Goal: Task Accomplishment & Management: Manage account settings

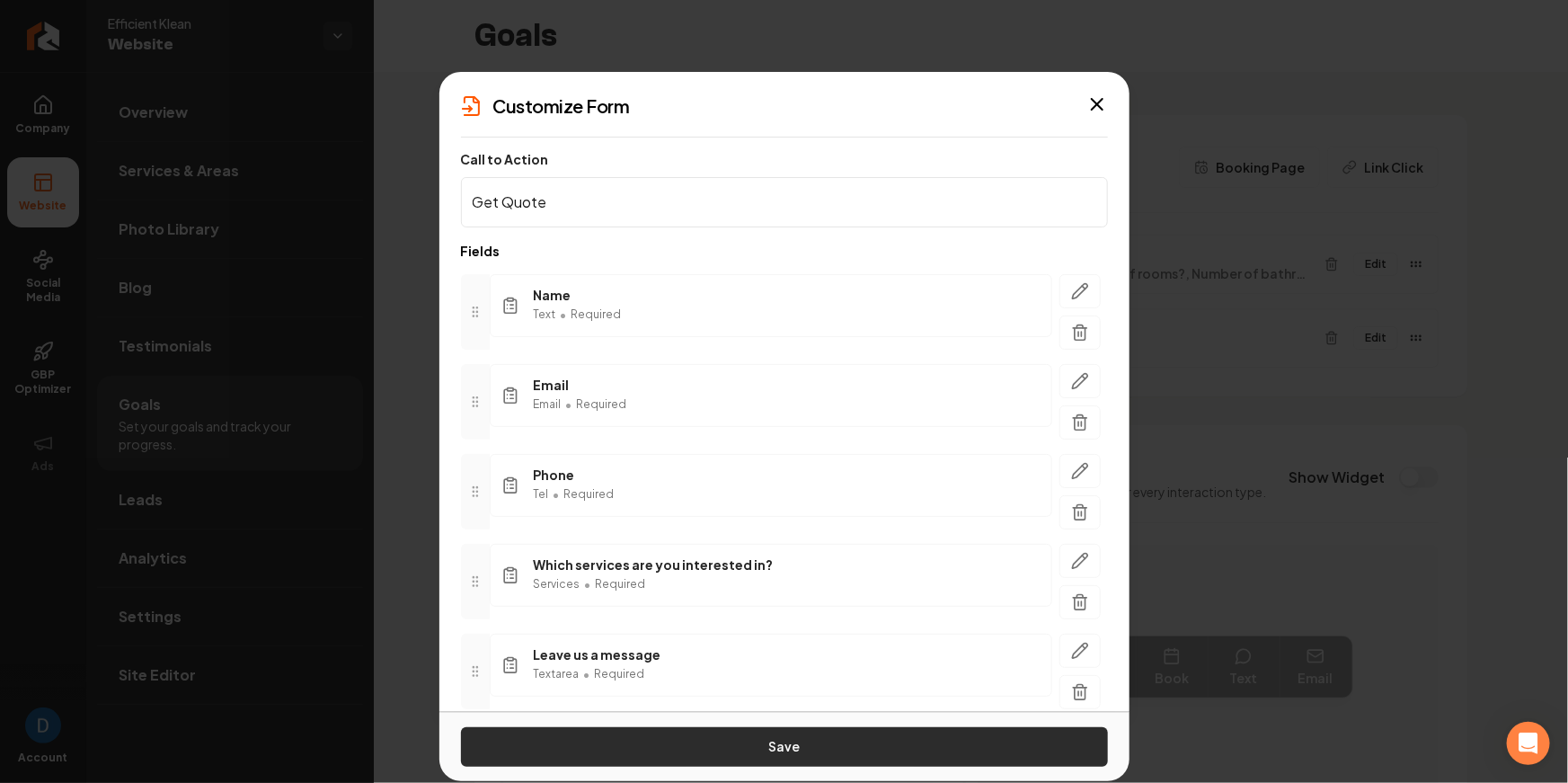
click at [756, 732] on button "Save" at bounding box center [784, 747] width 647 height 40
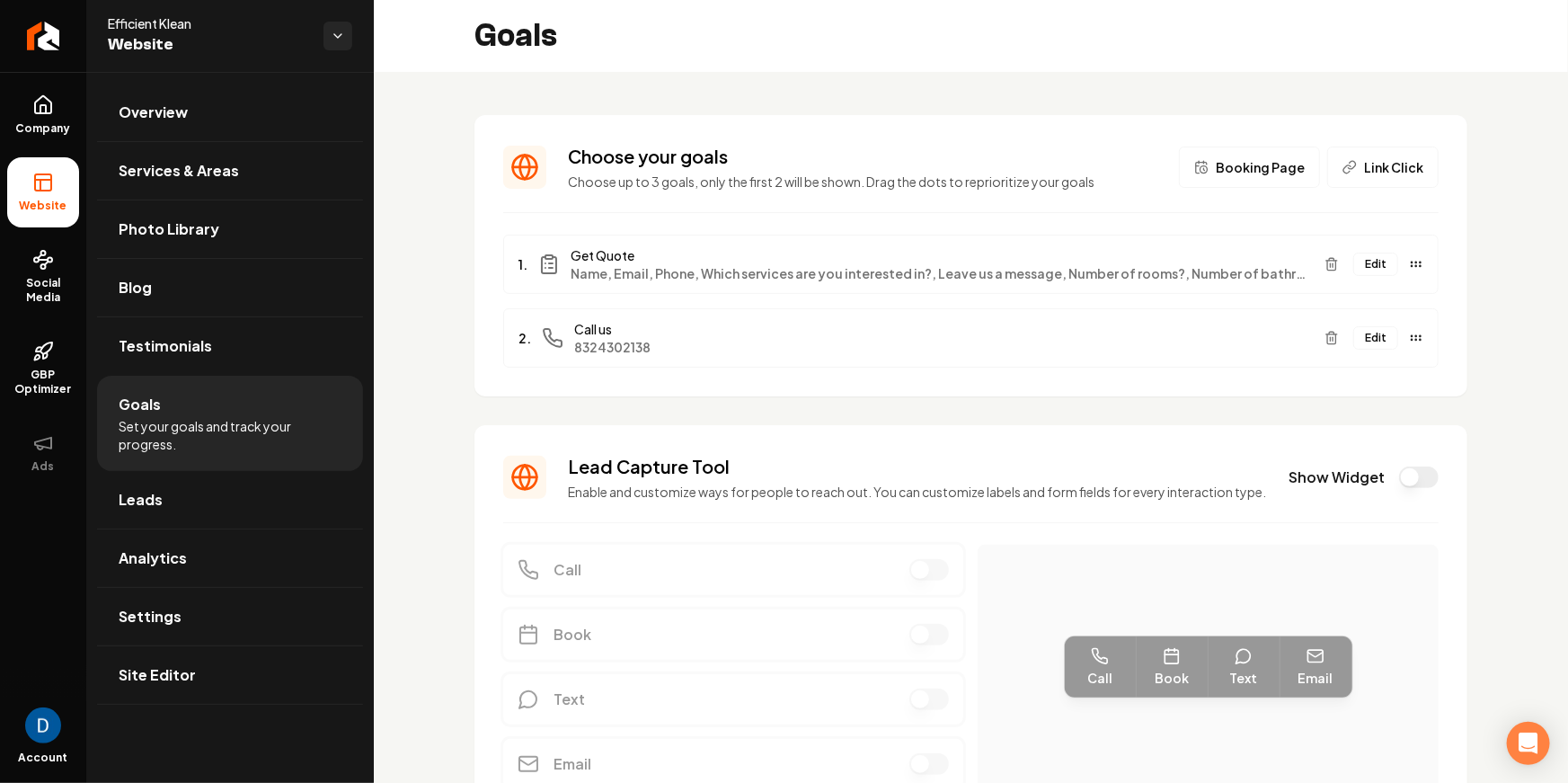
click at [1376, 269] on button "Edit" at bounding box center [1376, 264] width 45 height 24
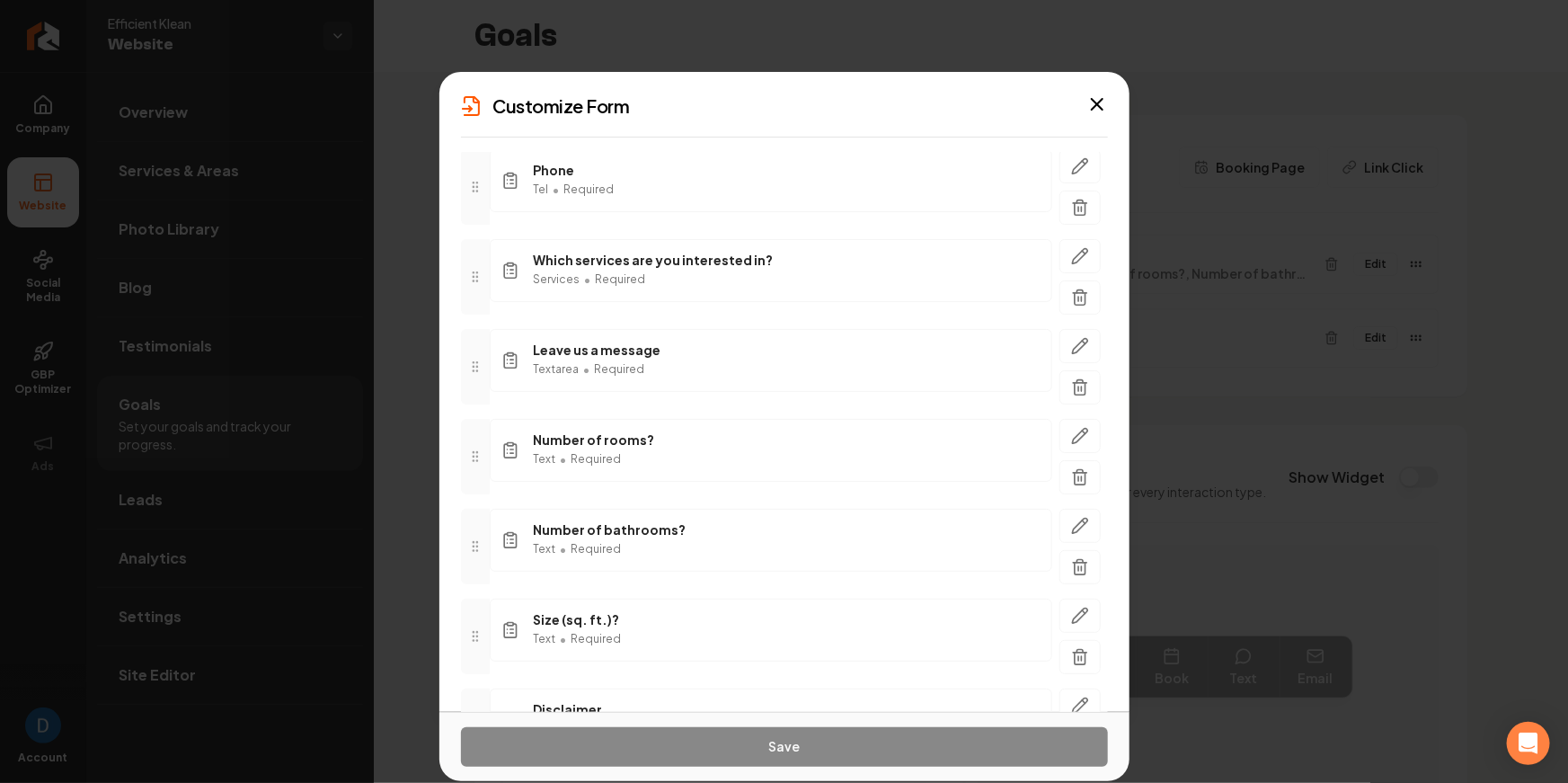
scroll to position [439, 0]
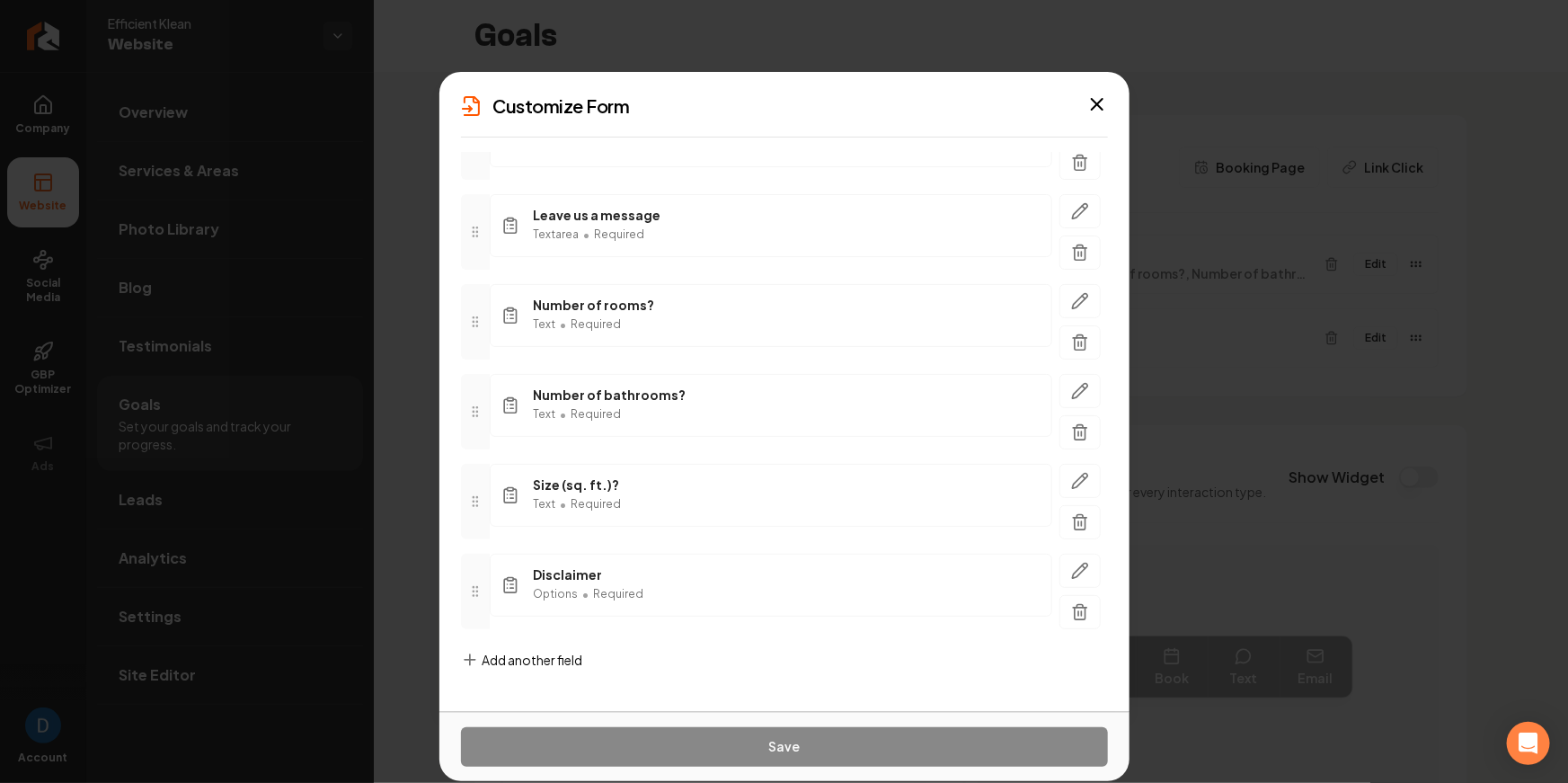
click at [1096, 105] on icon "button" at bounding box center [1097, 104] width 11 height 11
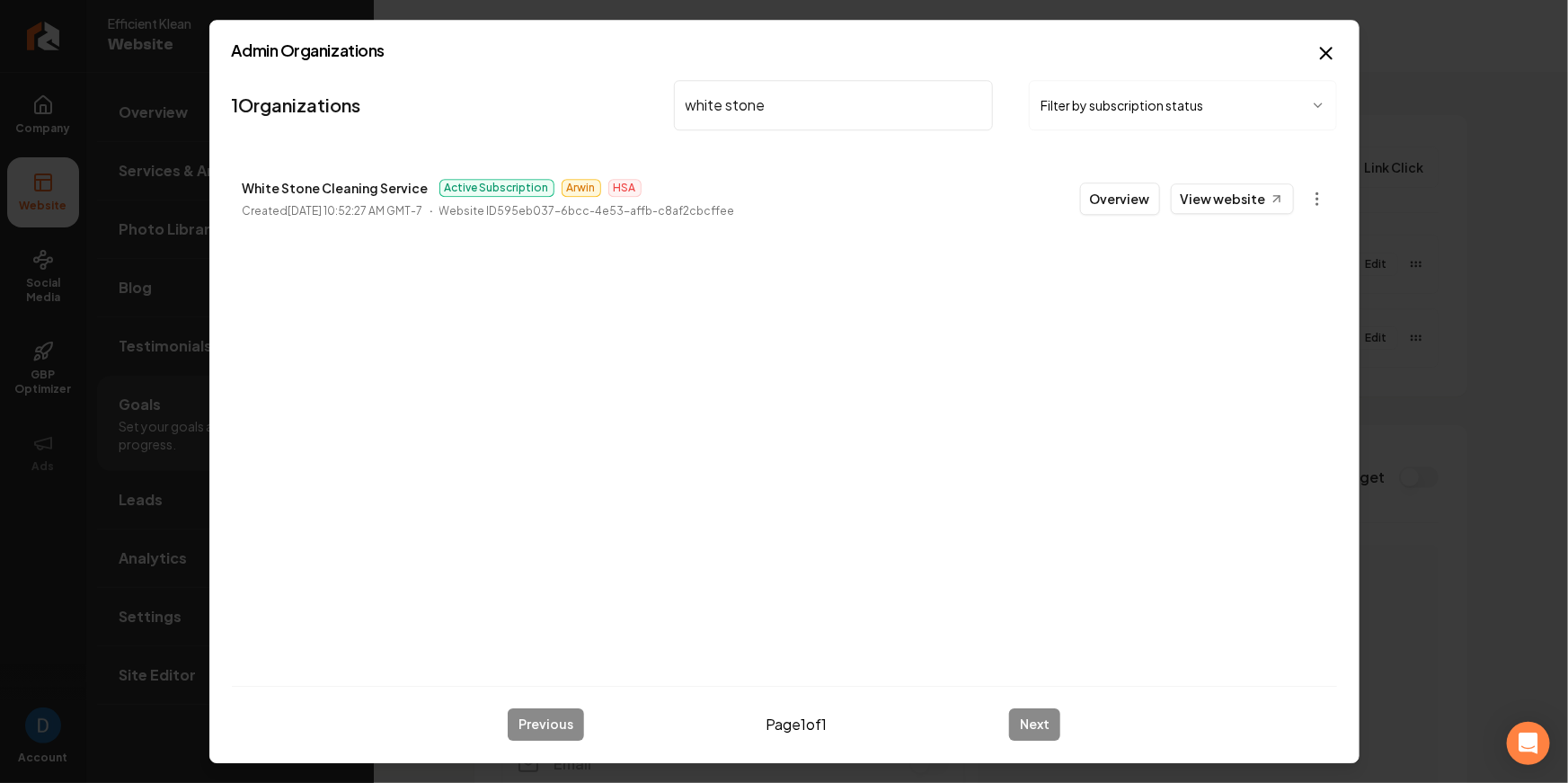
type input "white stone"
click at [318, 190] on p "White Stone Cleaning Service" at bounding box center [335, 188] width 186 height 22
copy p "White Stone Cleaning Service"
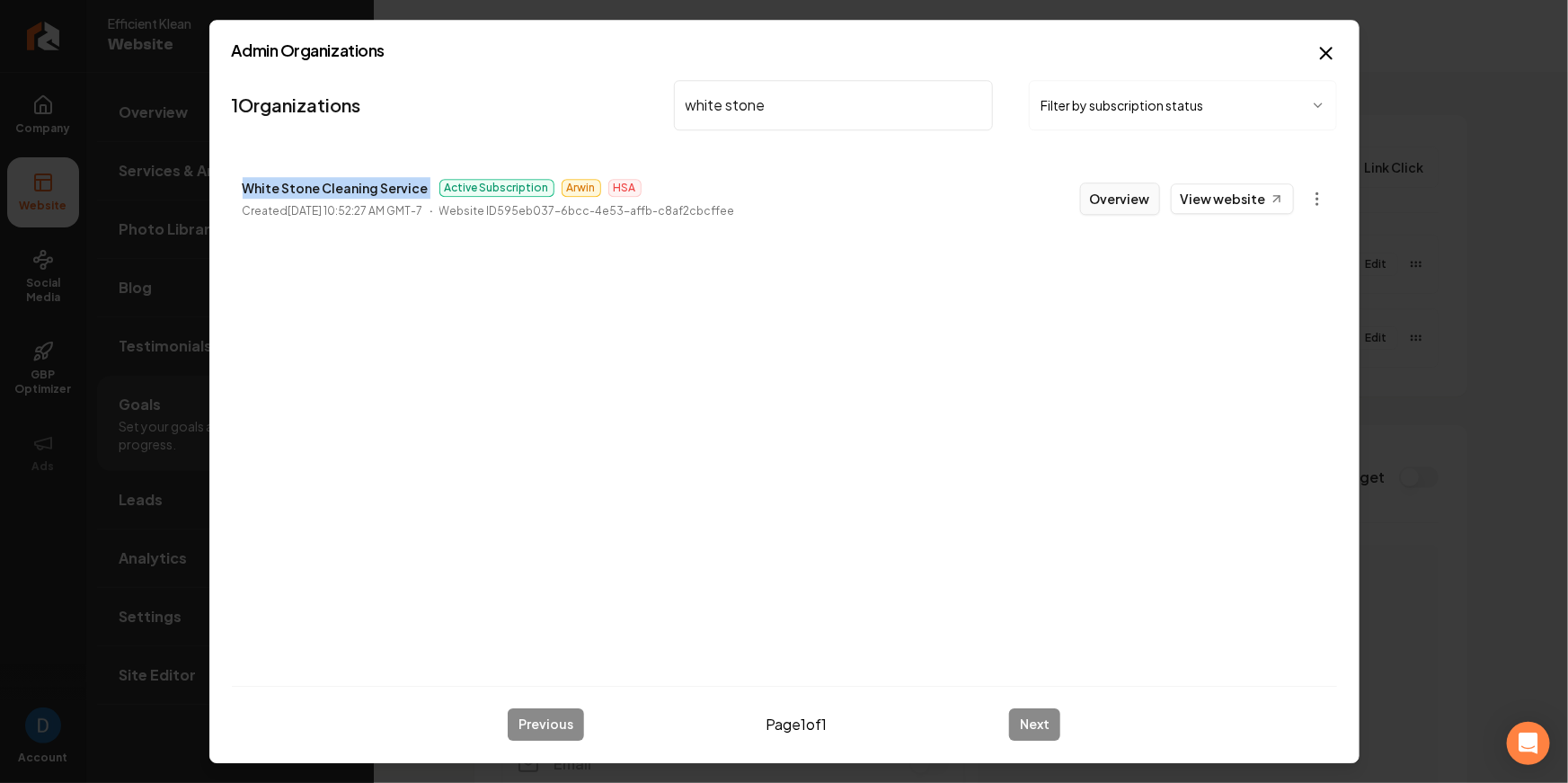
click at [1148, 207] on button "Overview" at bounding box center [1120, 199] width 80 height 33
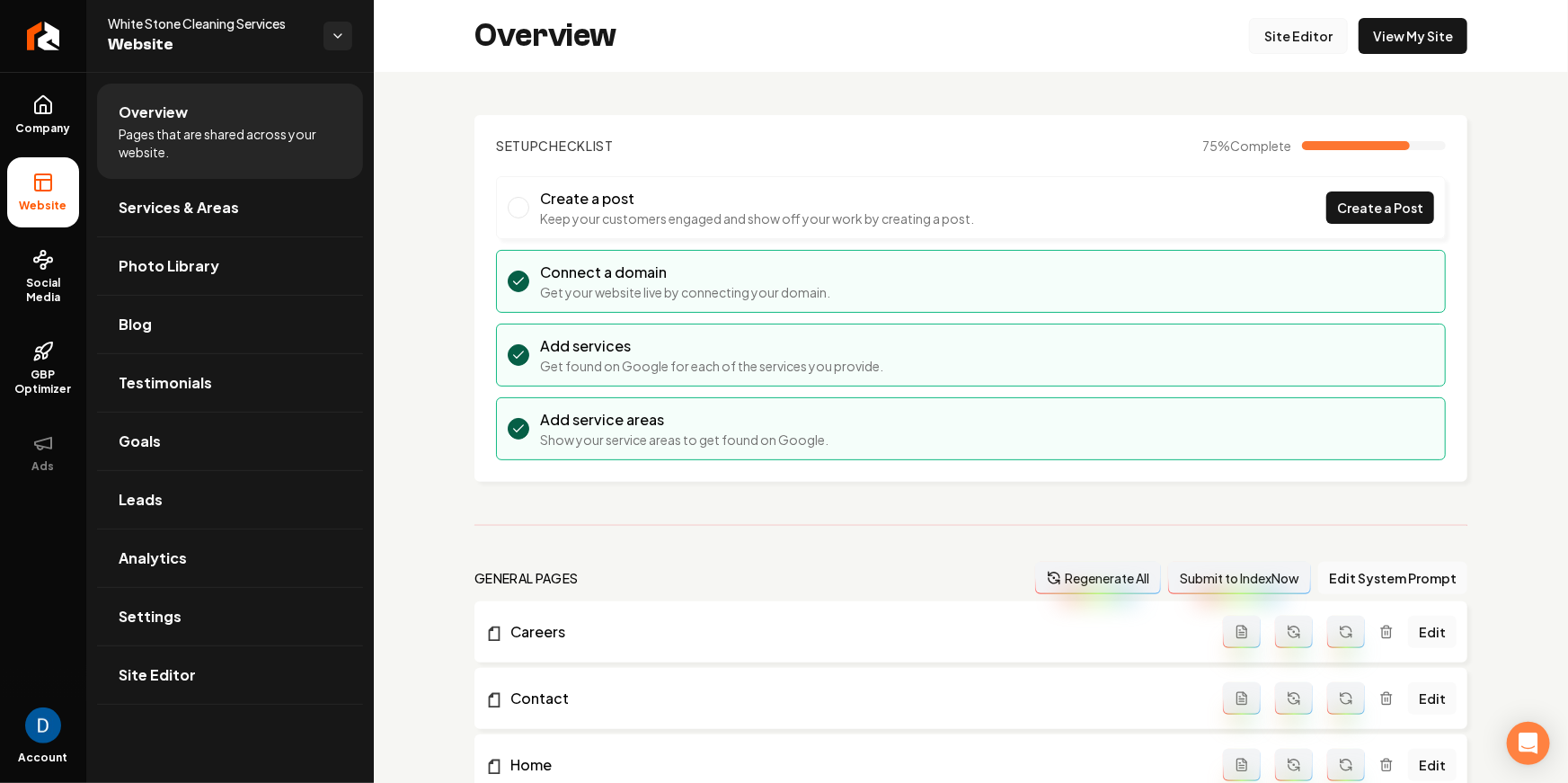
click at [1323, 40] on link "Site Editor" at bounding box center [1298, 36] width 99 height 36
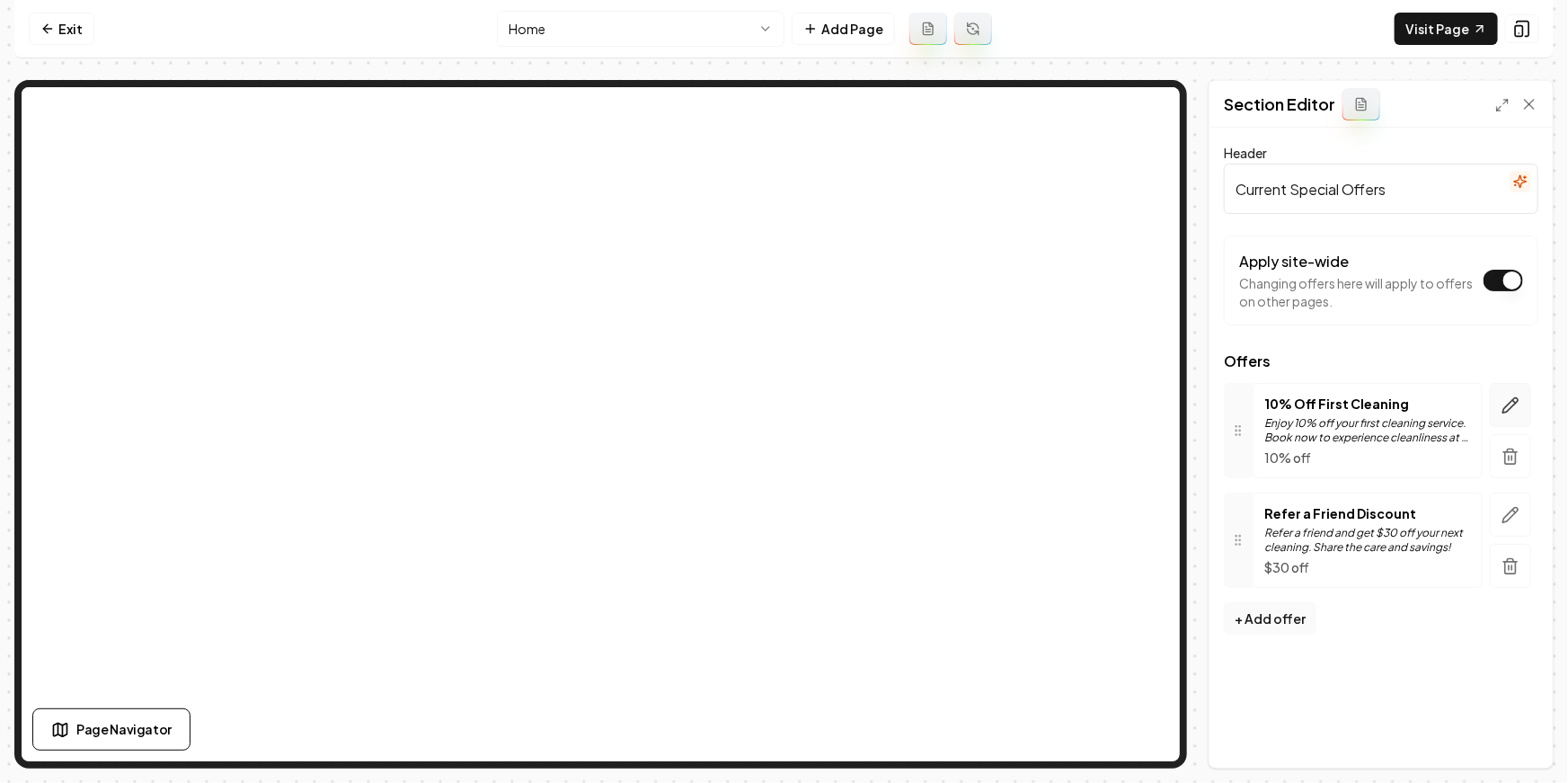
click at [1516, 398] on icon "button" at bounding box center [1510, 405] width 18 height 18
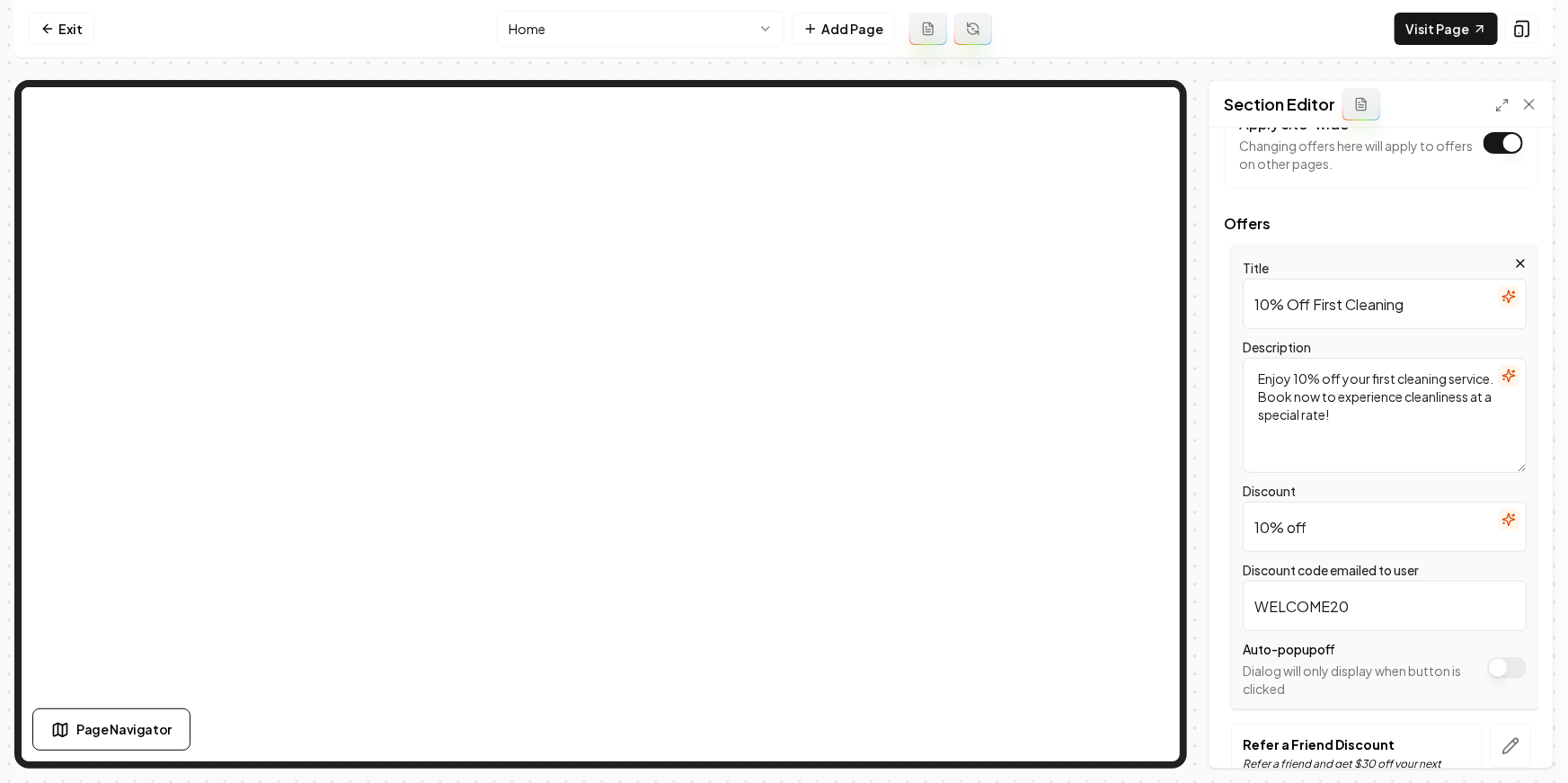
scroll to position [131, 0]
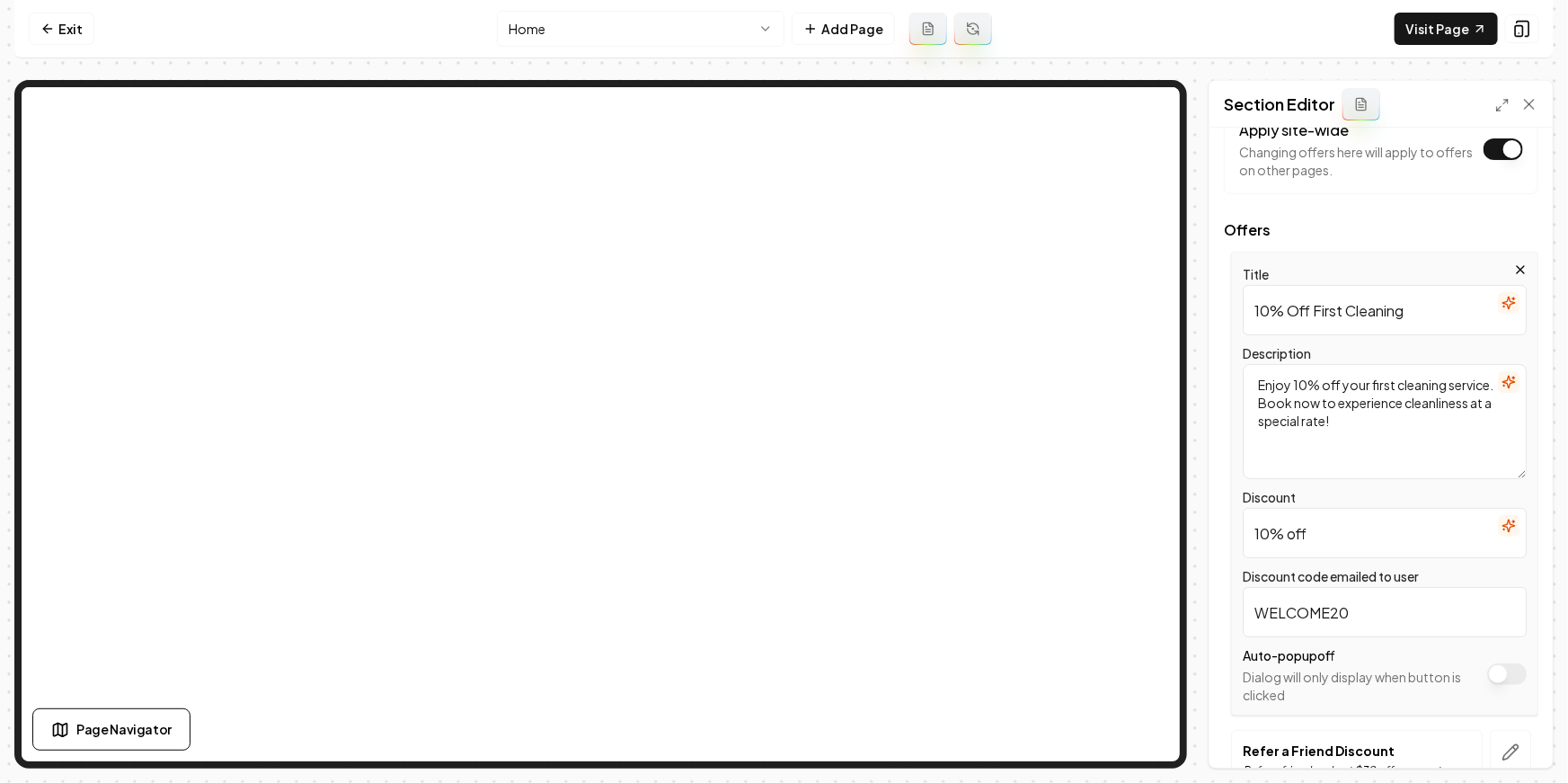
click at [1339, 610] on input "WELCOME20" at bounding box center [1385, 612] width 284 height 51
type input "WELCOME10"
click at [1523, 760] on div "Discard Changes Save" at bounding box center [1381, 736] width 343 height 62
click at [1522, 753] on div "Discard Changes Save" at bounding box center [1381, 736] width 343 height 62
click at [1520, 742] on button "Save" at bounding box center [1512, 737] width 53 height 33
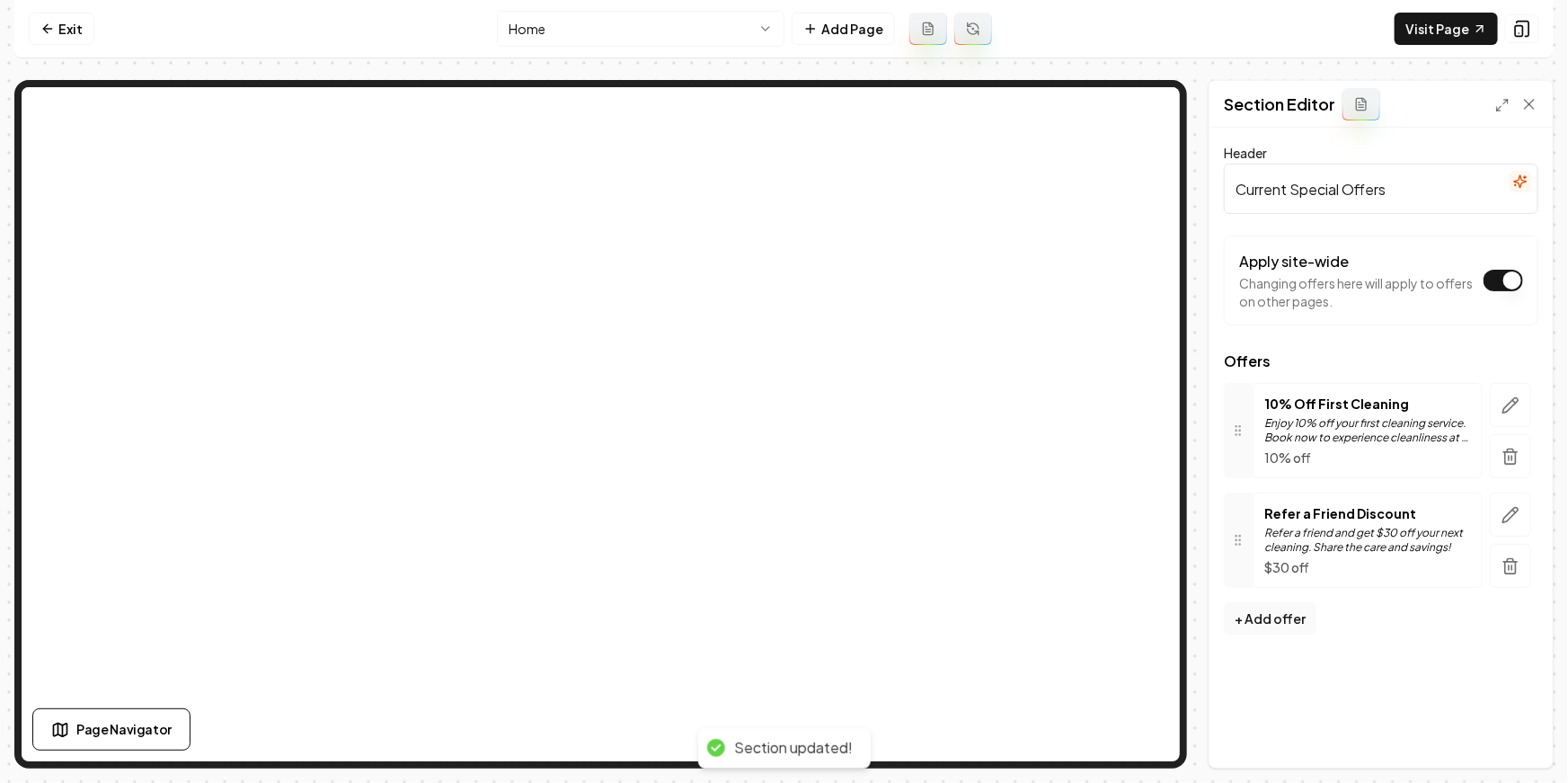
scroll to position [0, 0]
click at [1511, 519] on icon "button" at bounding box center [1510, 515] width 18 height 18
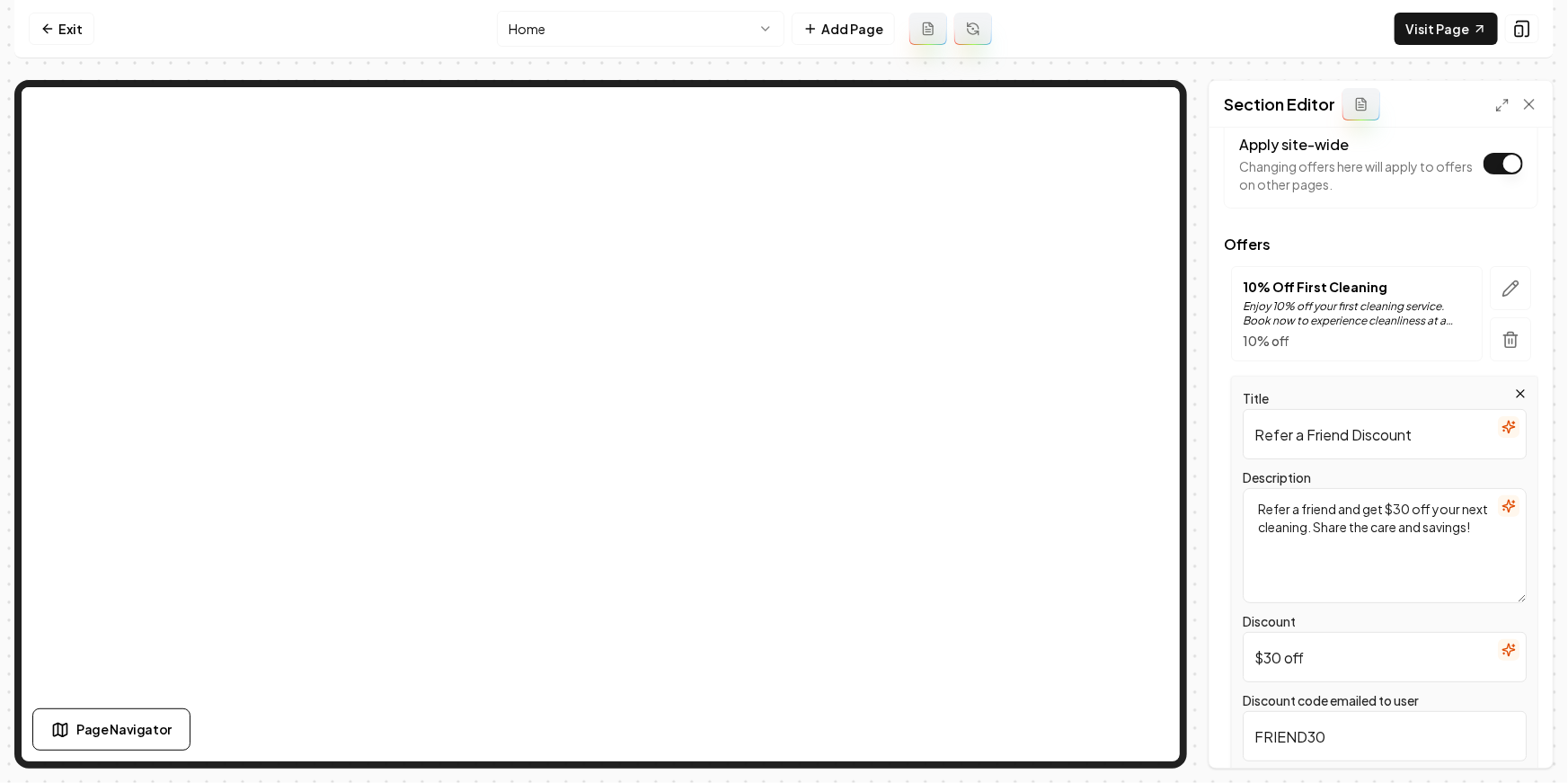
scroll to position [256, 0]
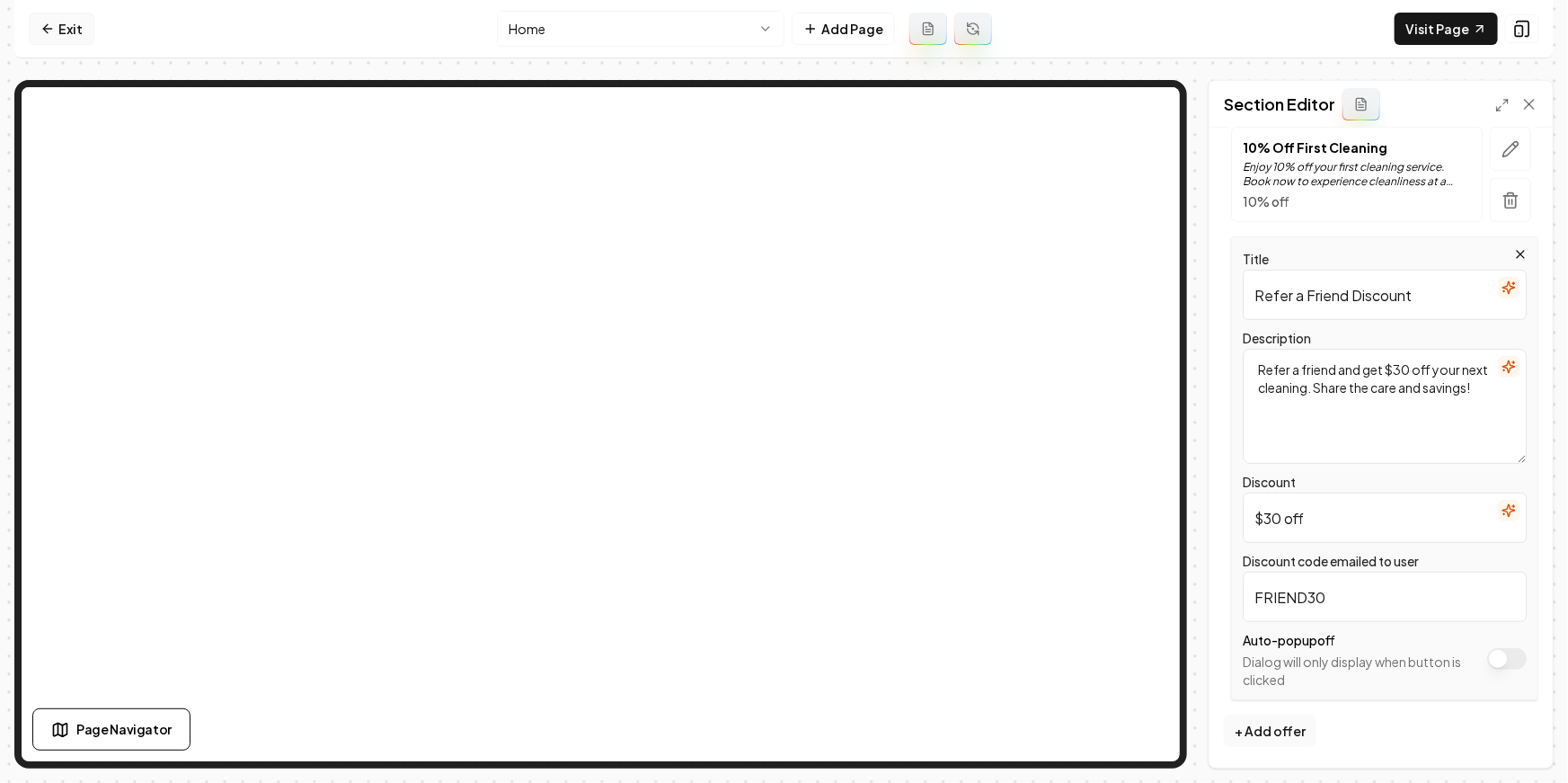
click at [60, 25] on link "Exit" at bounding box center [61, 29] width 66 height 33
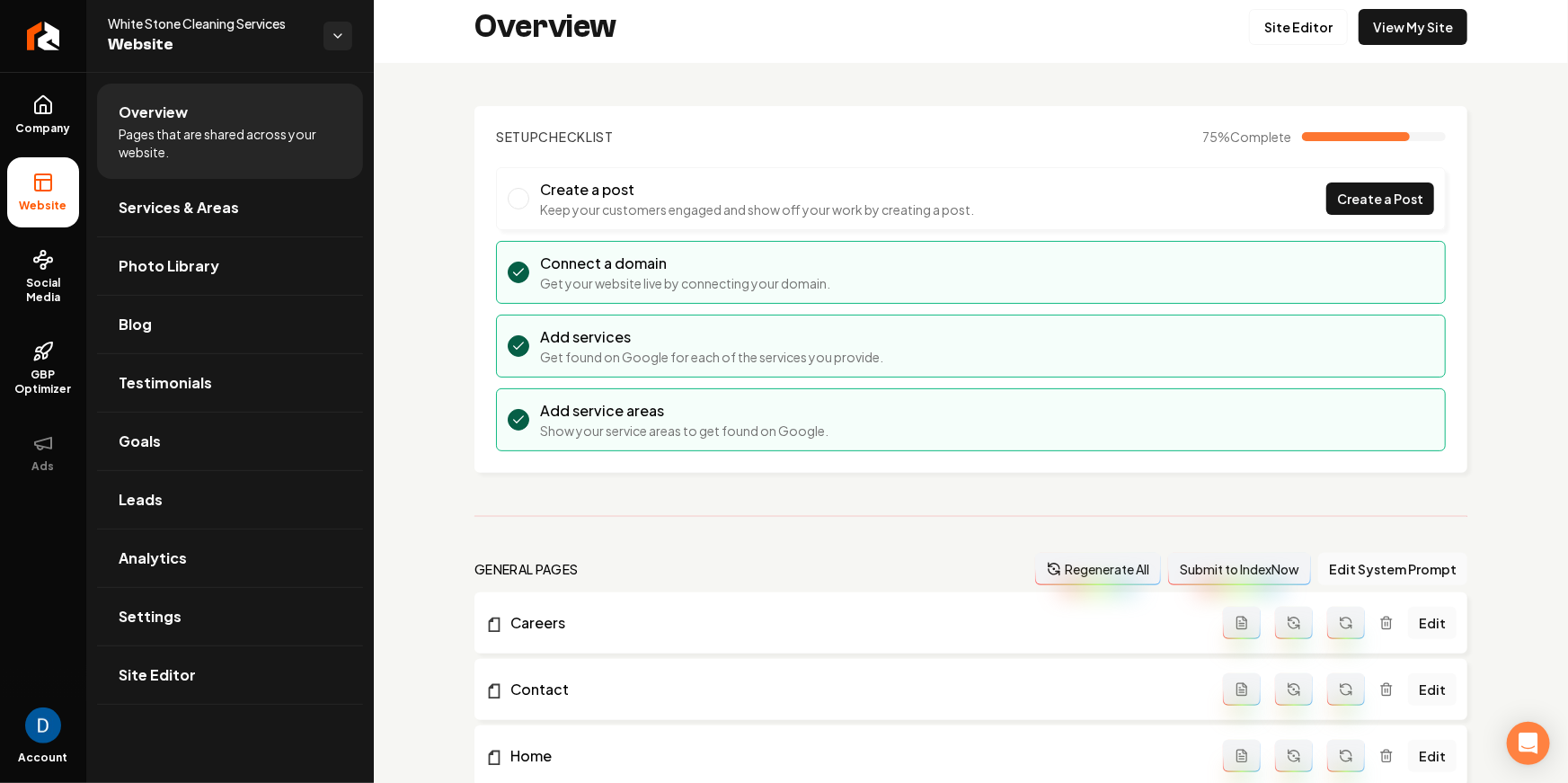
scroll to position [9, 0]
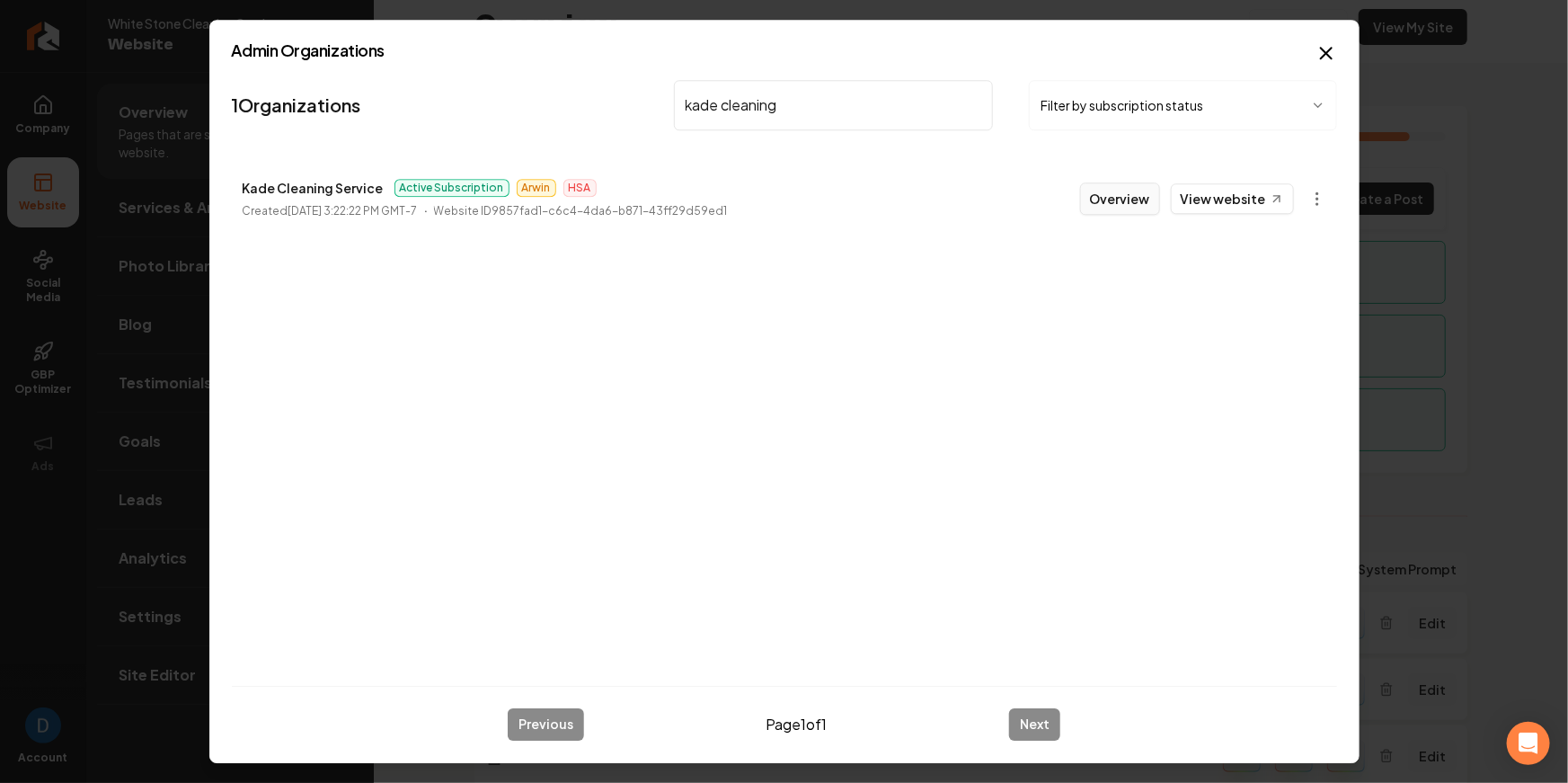
type input "kade cleaning"
click at [1155, 207] on button "Overview" at bounding box center [1120, 199] width 80 height 33
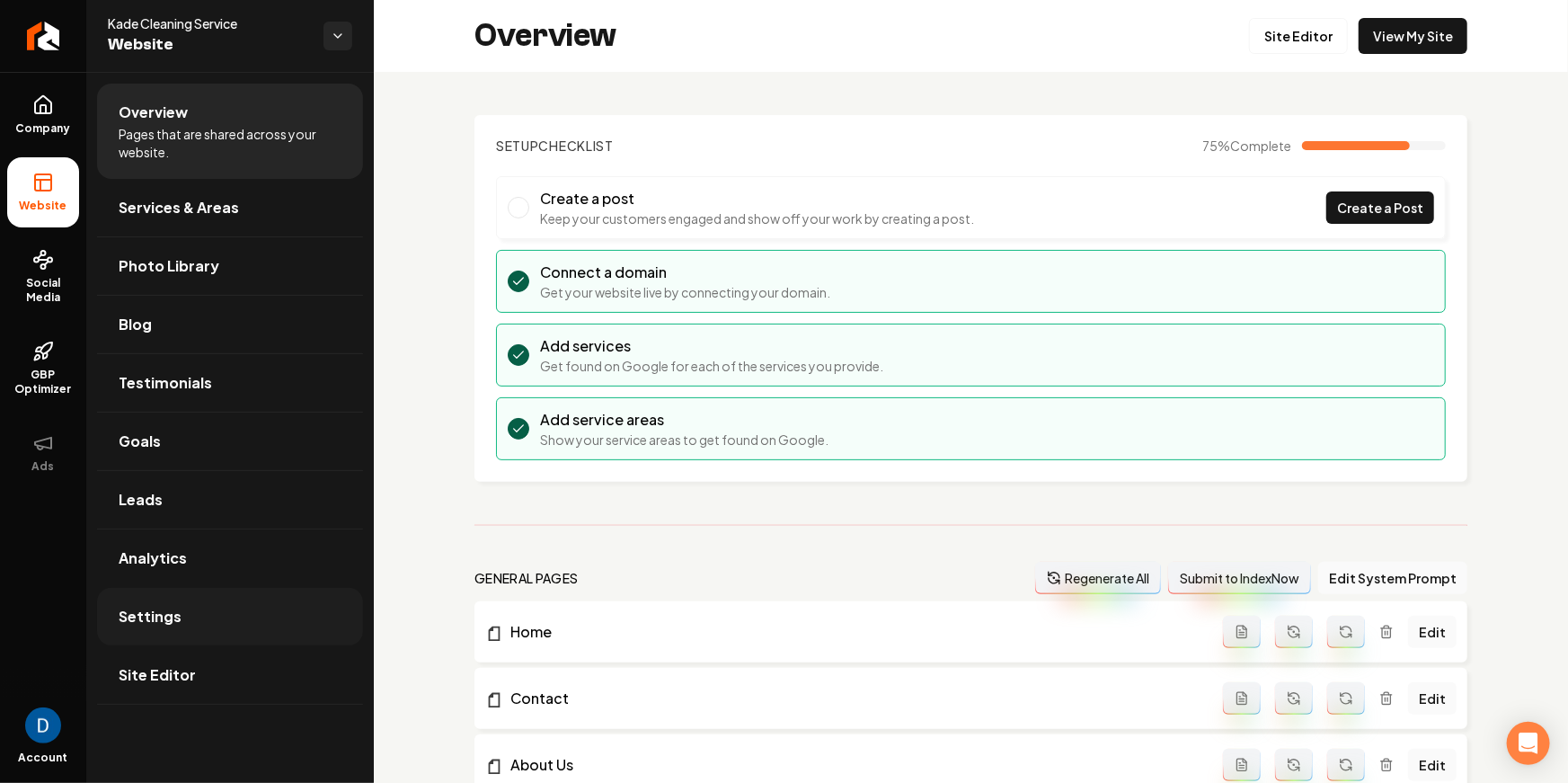
click at [223, 605] on link "Settings" at bounding box center [230, 617] width 266 height 58
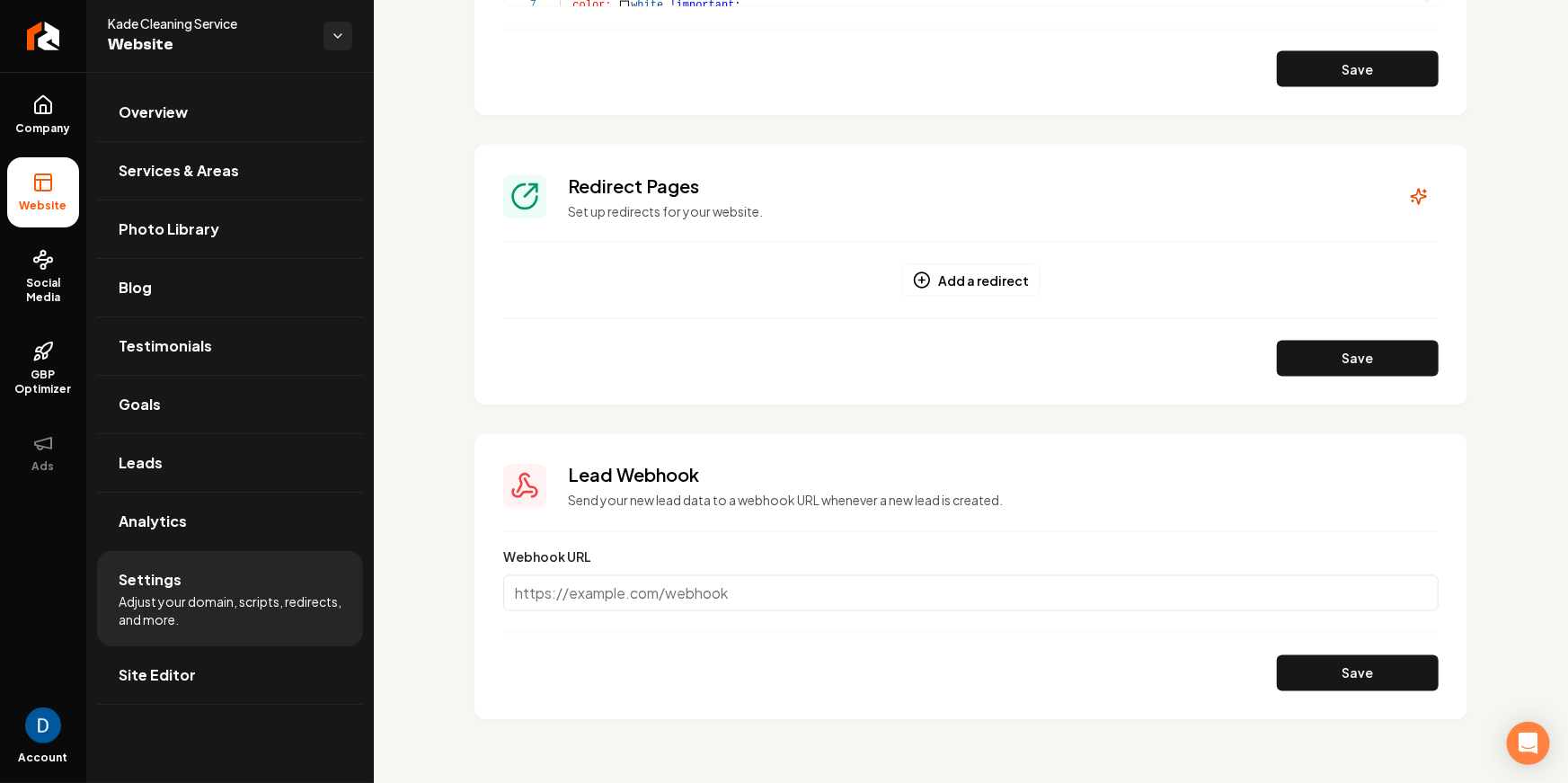
scroll to position [1421, 0]
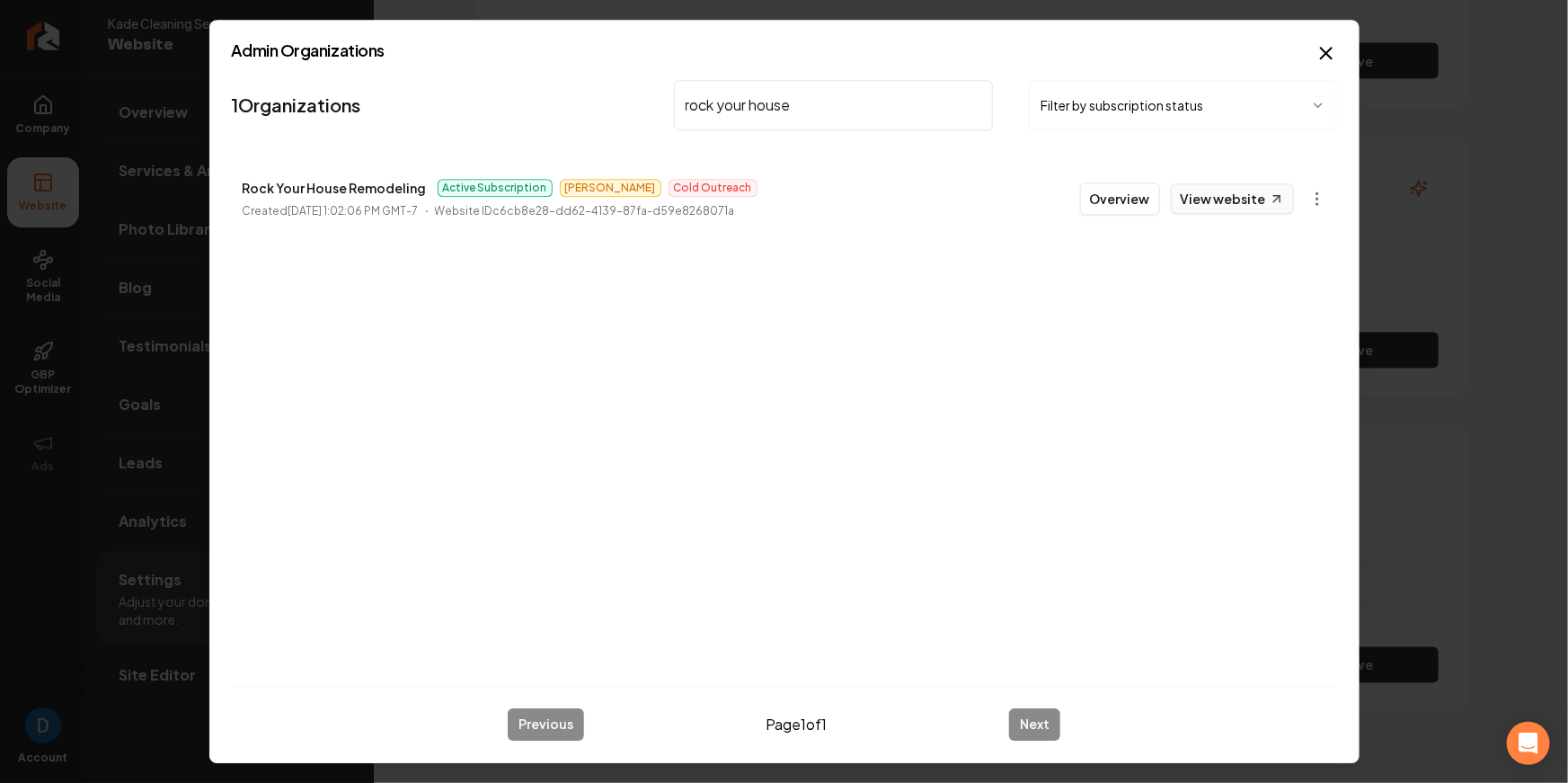
type input "rock your house"
click at [1197, 196] on link "View website" at bounding box center [1233, 199] width 123 height 31
click at [1136, 187] on button "Overview" at bounding box center [1120, 199] width 80 height 33
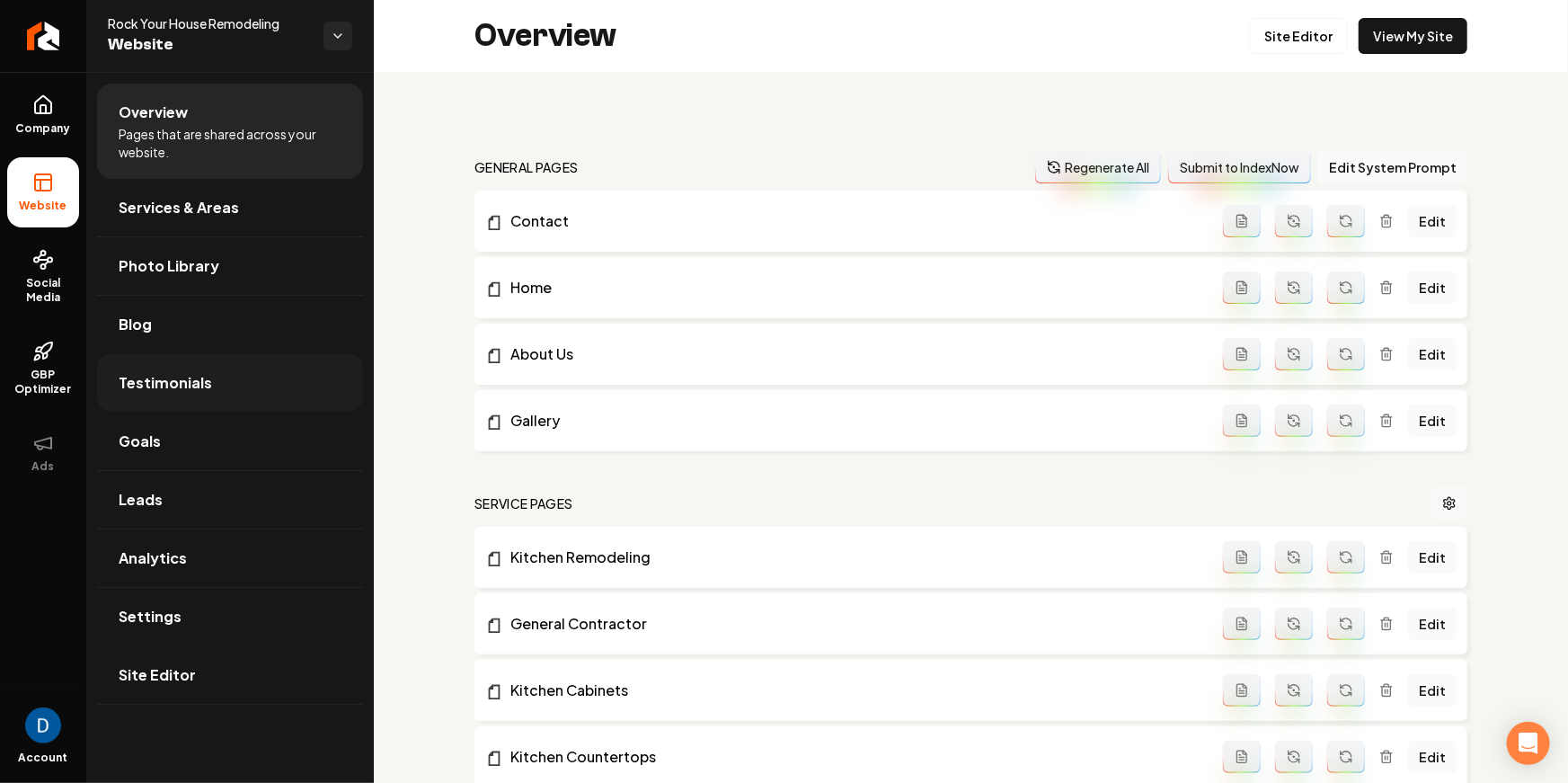
click at [228, 403] on link "Testimonials" at bounding box center [230, 383] width 266 height 58
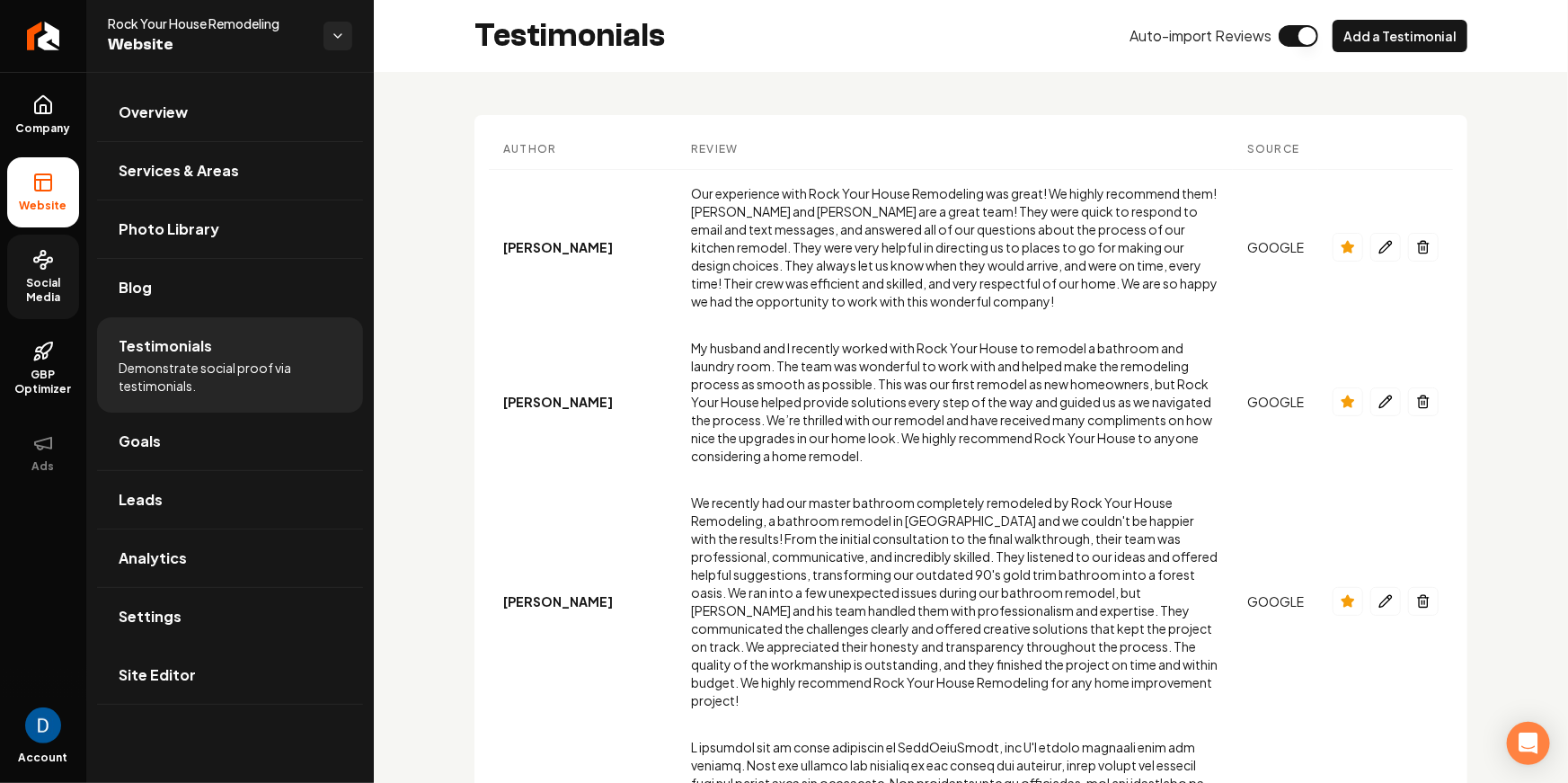
click at [43, 289] on span "Social Media" at bounding box center [43, 290] width 72 height 29
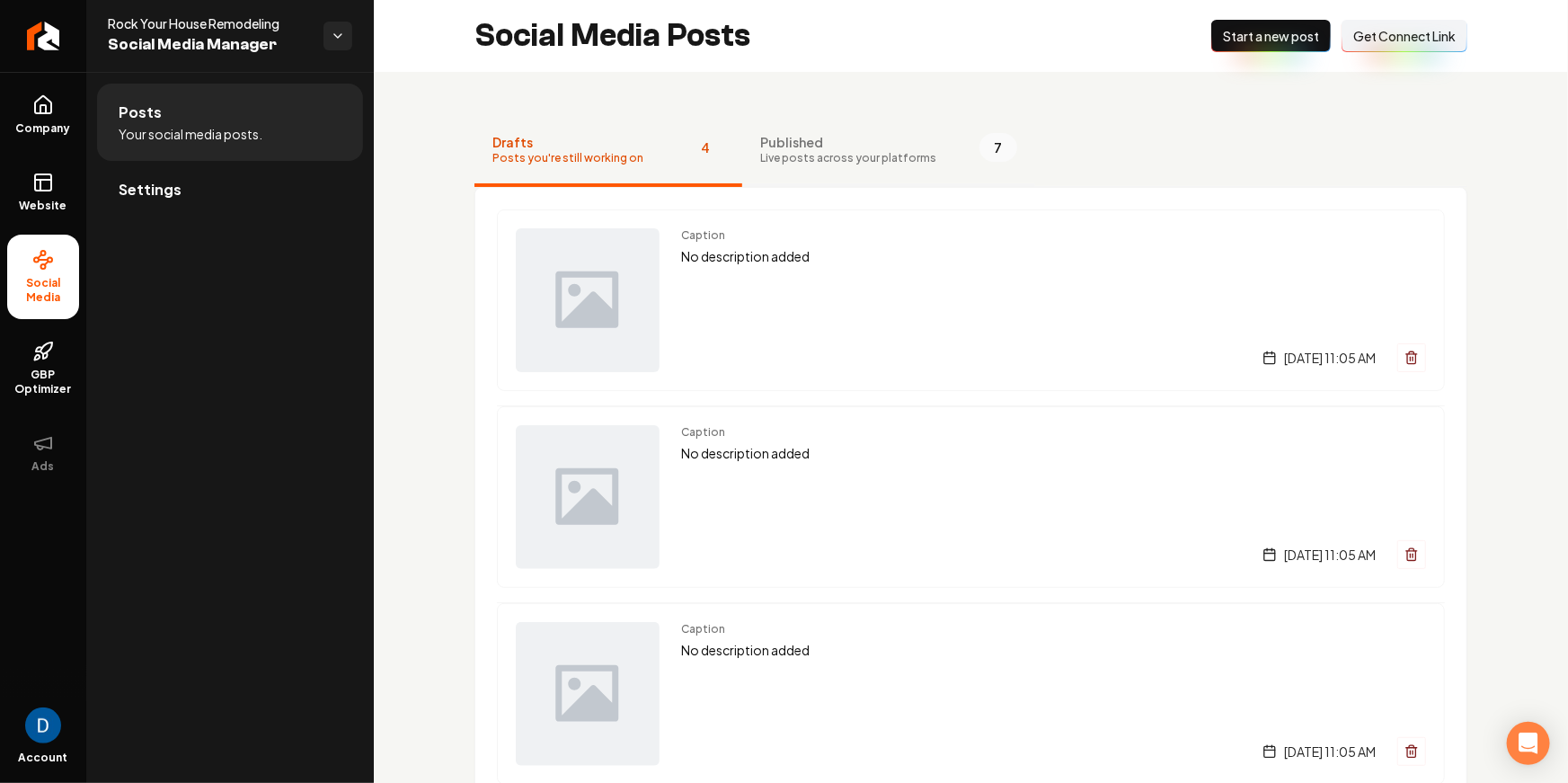
click at [798, 142] on span "Published" at bounding box center [848, 142] width 176 height 18
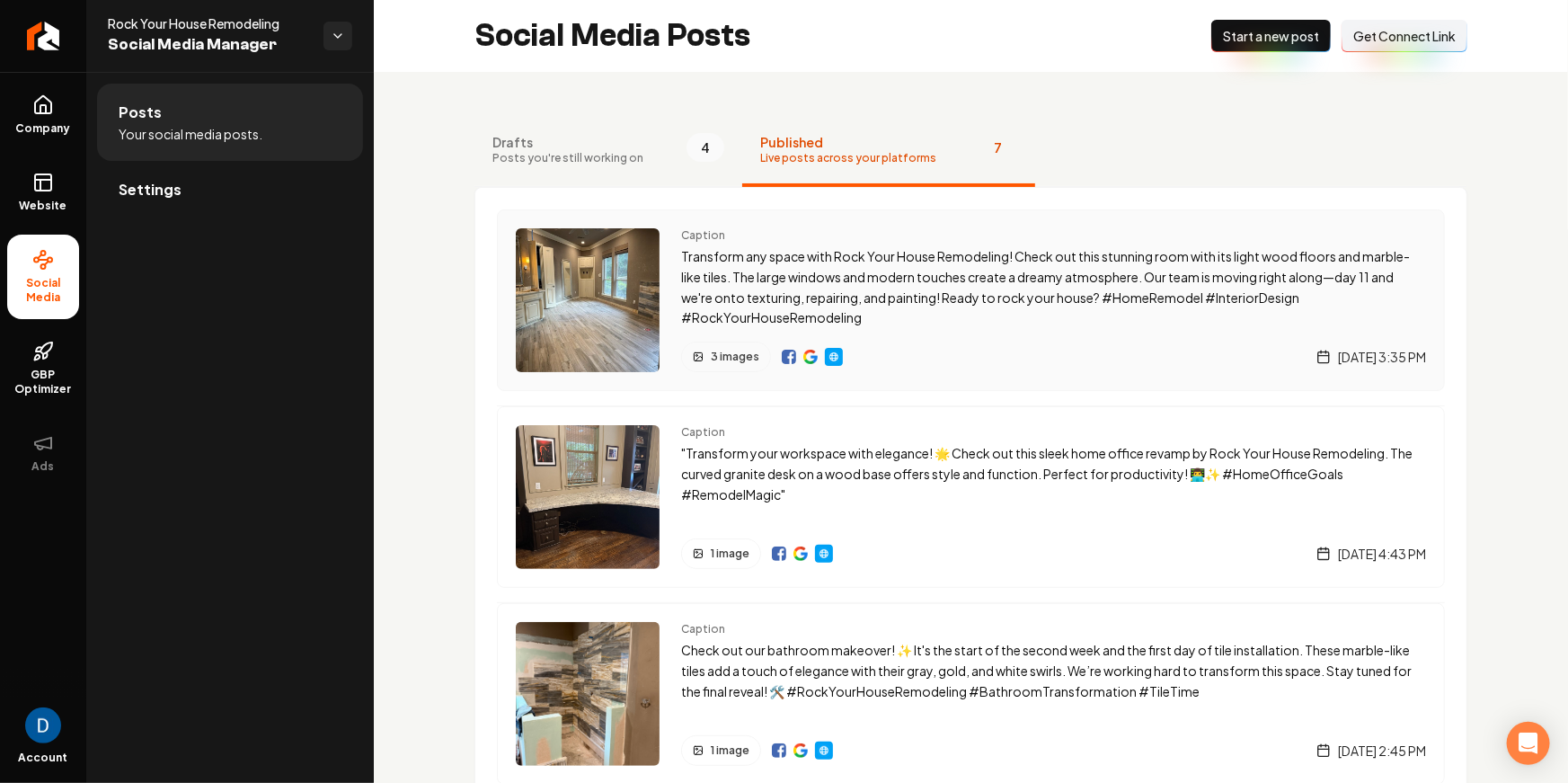
click at [808, 358] on img "Main content area" at bounding box center [811, 357] width 14 height 14
click at [67, 363] on link "GBP Optimizer" at bounding box center [43, 368] width 72 height 84
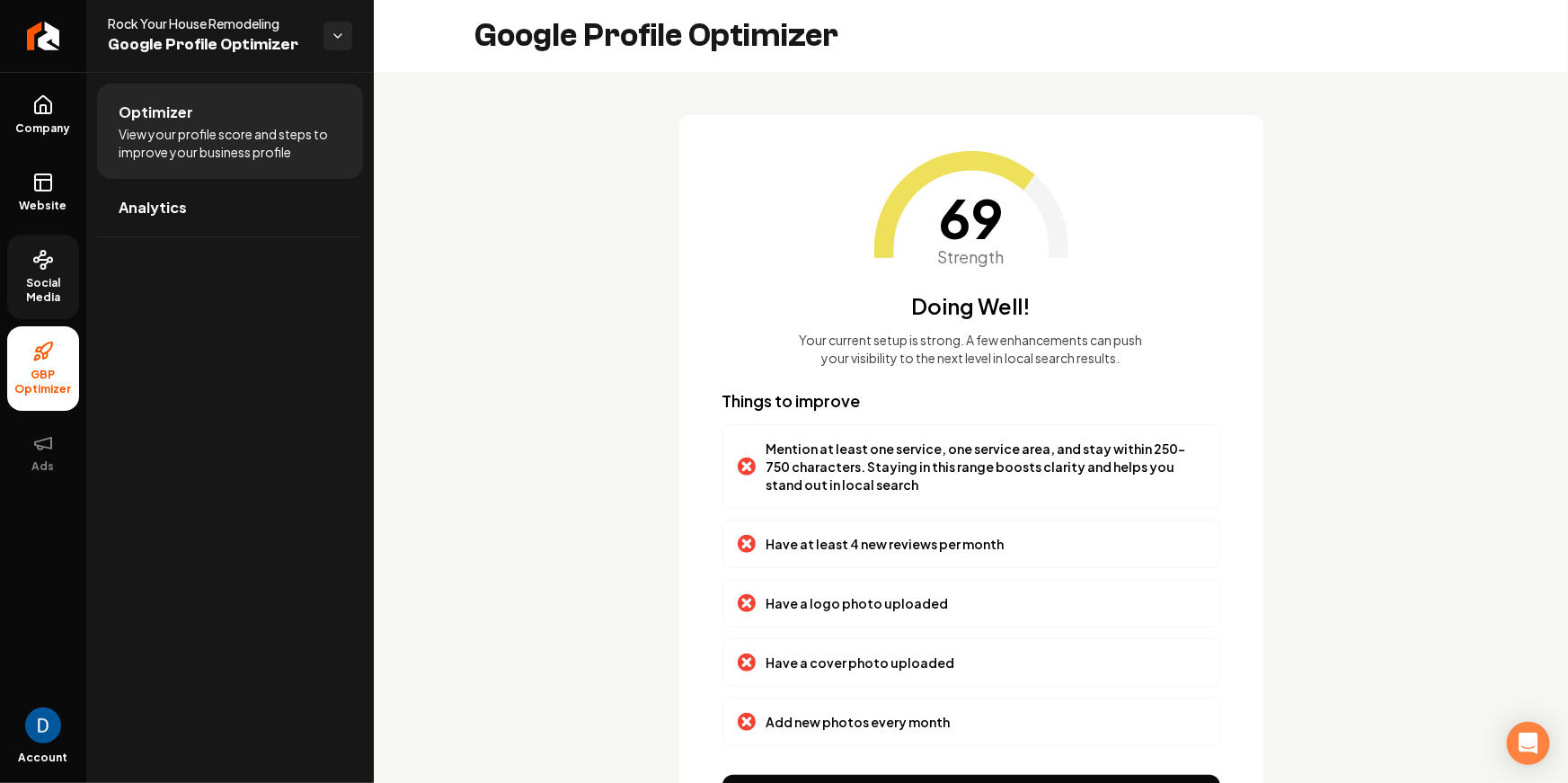
scroll to position [112, 0]
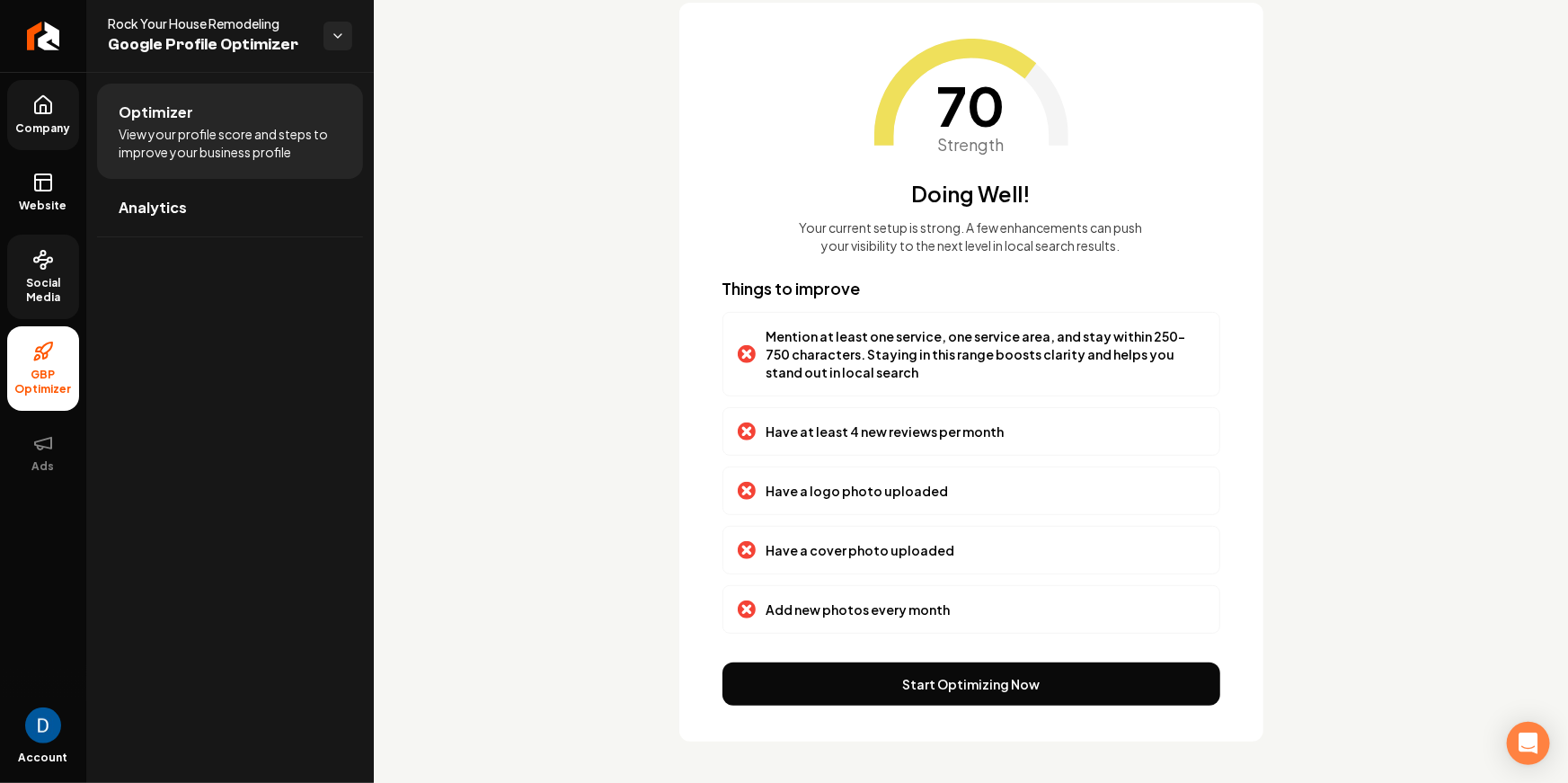
click at [53, 94] on icon at bounding box center [43, 105] width 22 height 22
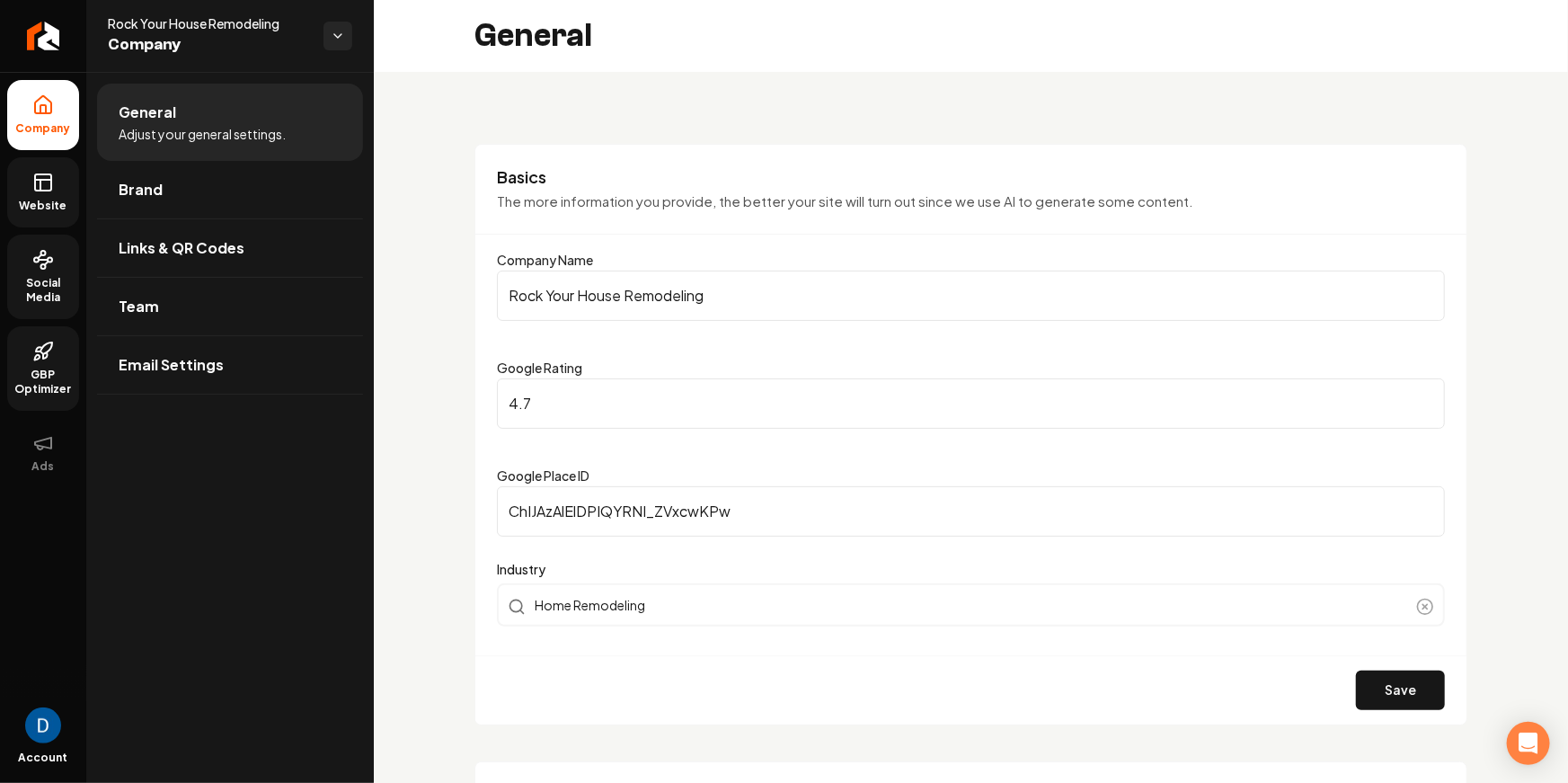
click at [54, 211] on span "Website" at bounding box center [43, 206] width 62 height 14
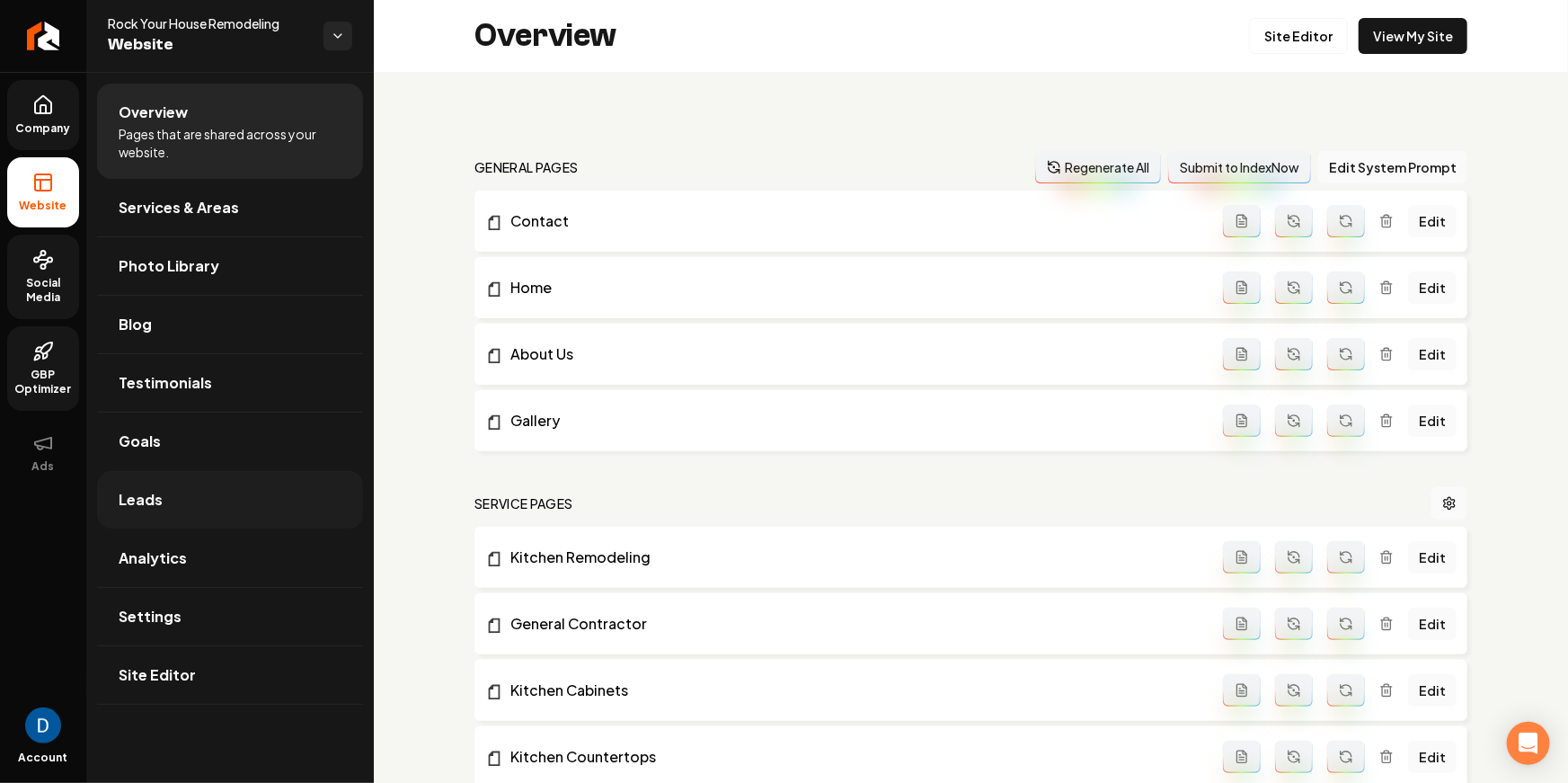
click at [228, 495] on link "Leads" at bounding box center [230, 500] width 266 height 58
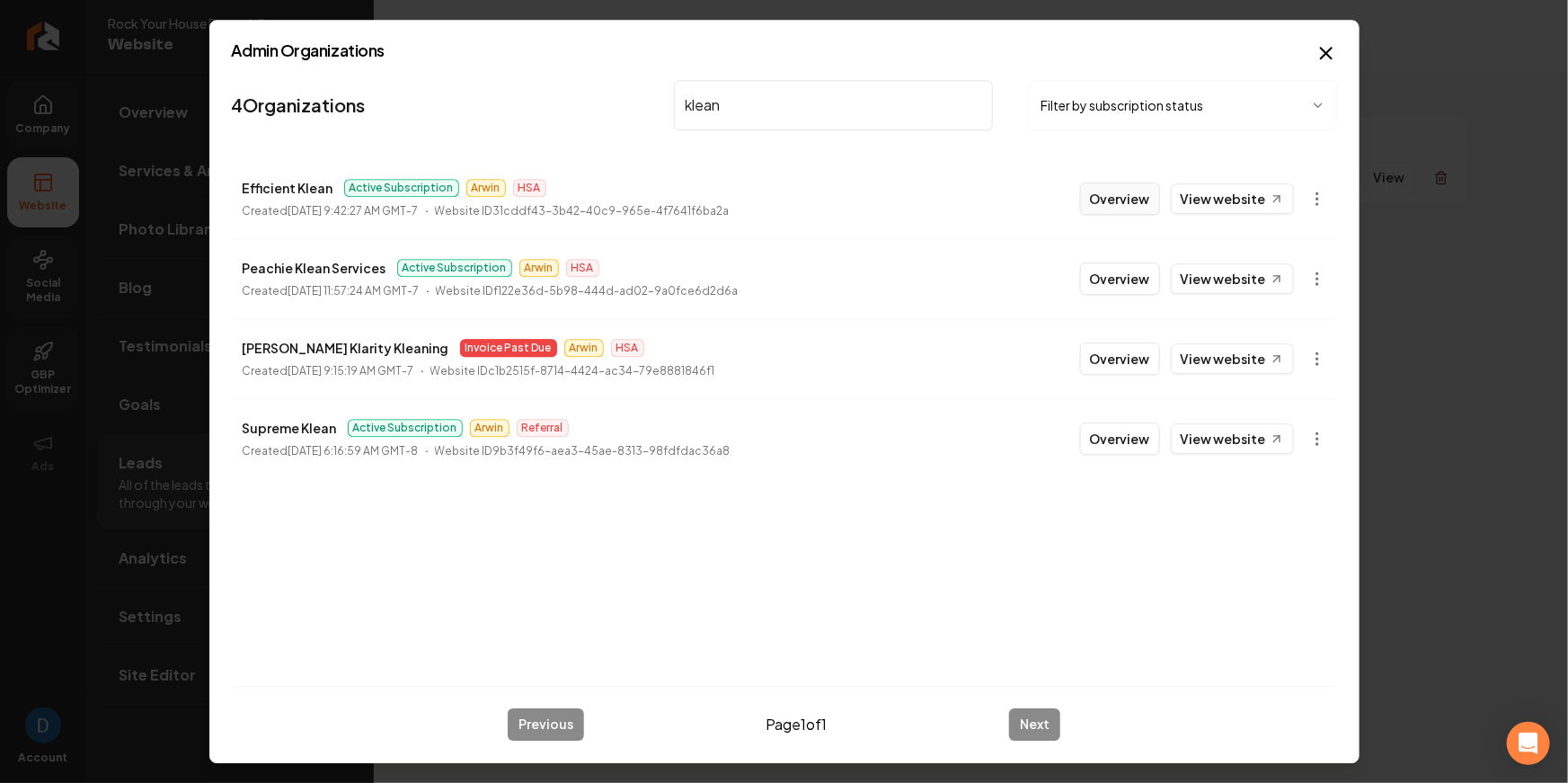
type input "klean"
click at [1113, 198] on button "Overview" at bounding box center [1120, 199] width 80 height 33
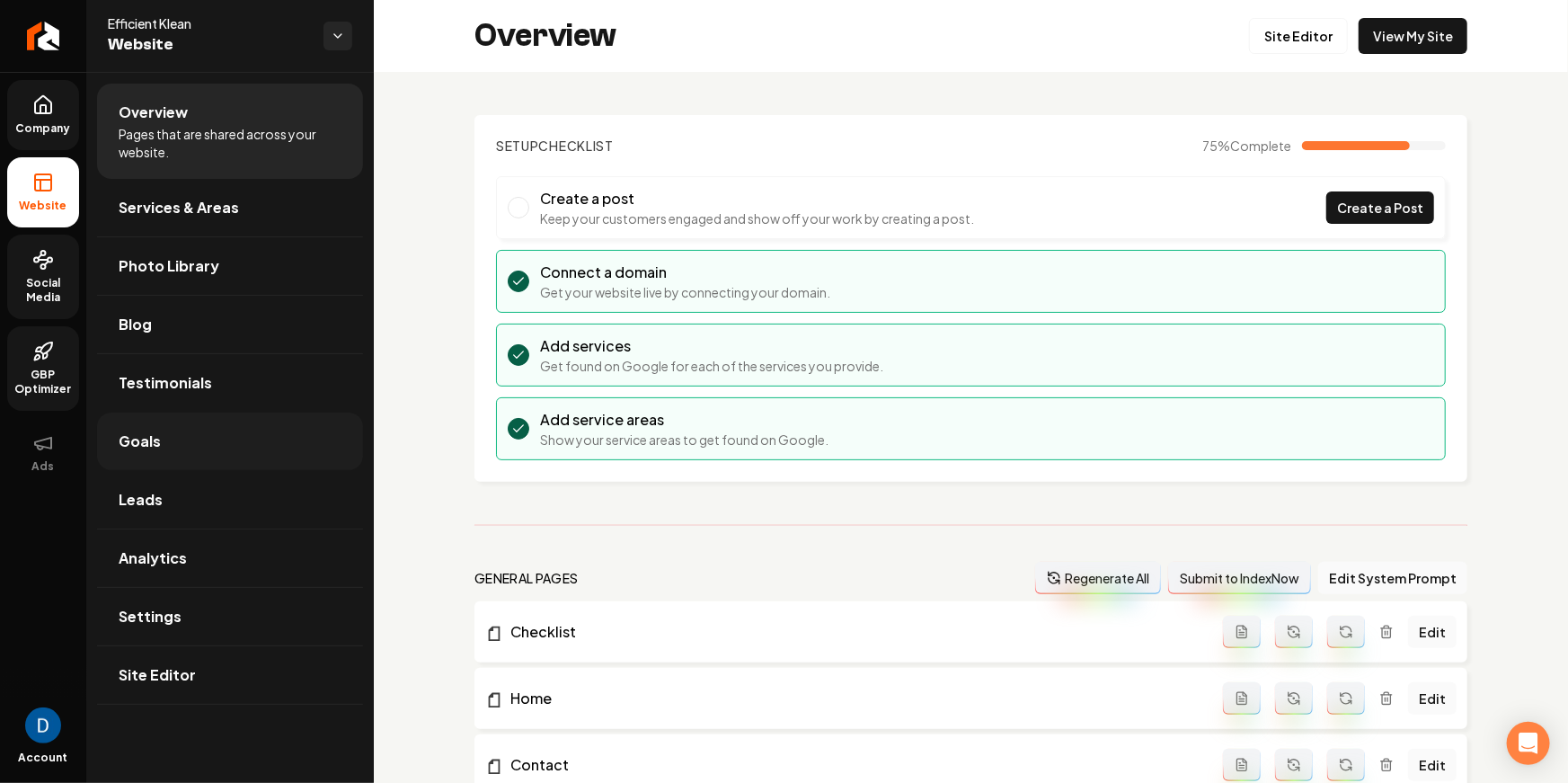
click at [177, 435] on link "Goals" at bounding box center [230, 441] width 266 height 58
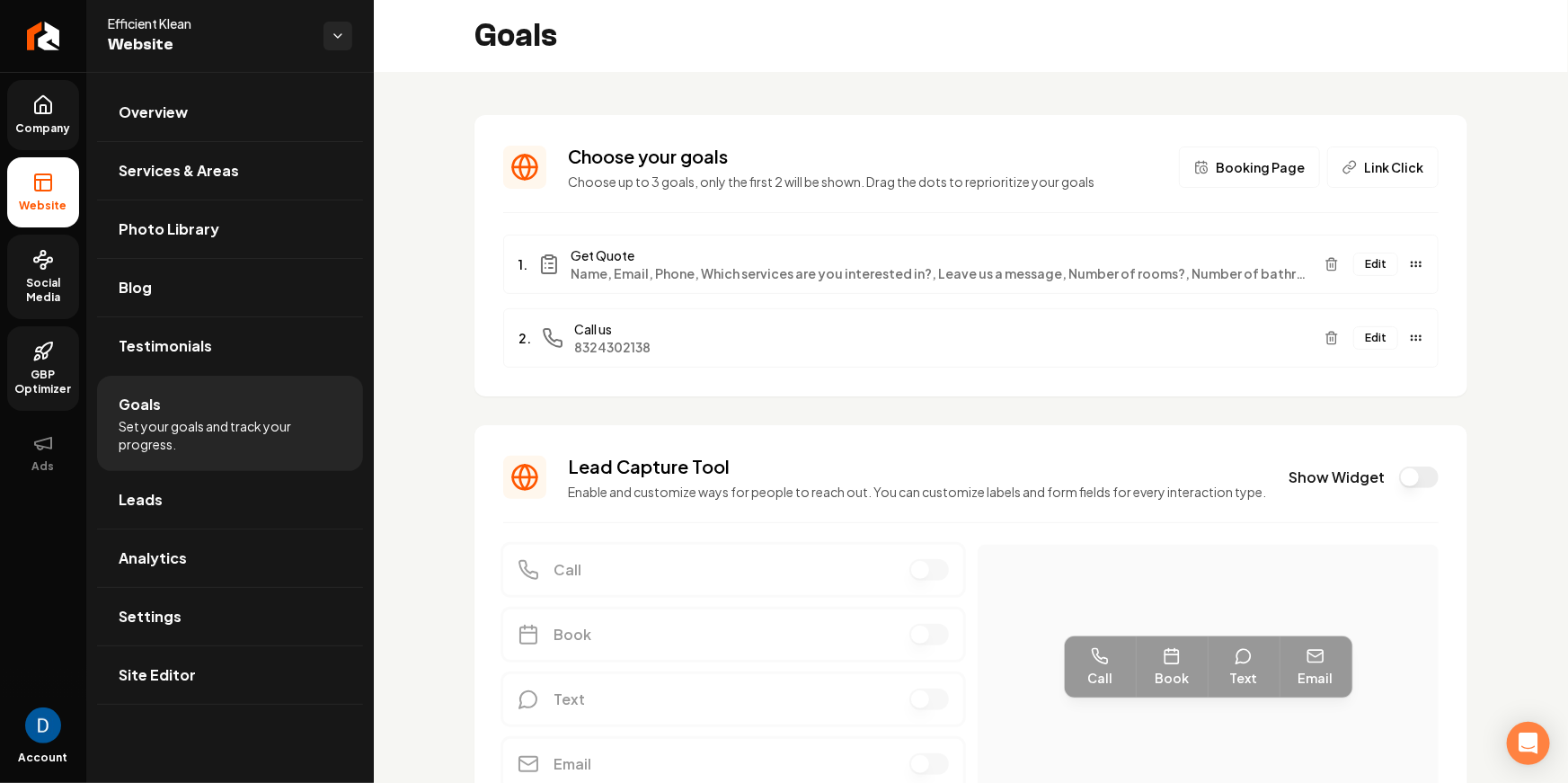
click at [1380, 265] on button "Edit" at bounding box center [1376, 264] width 45 height 24
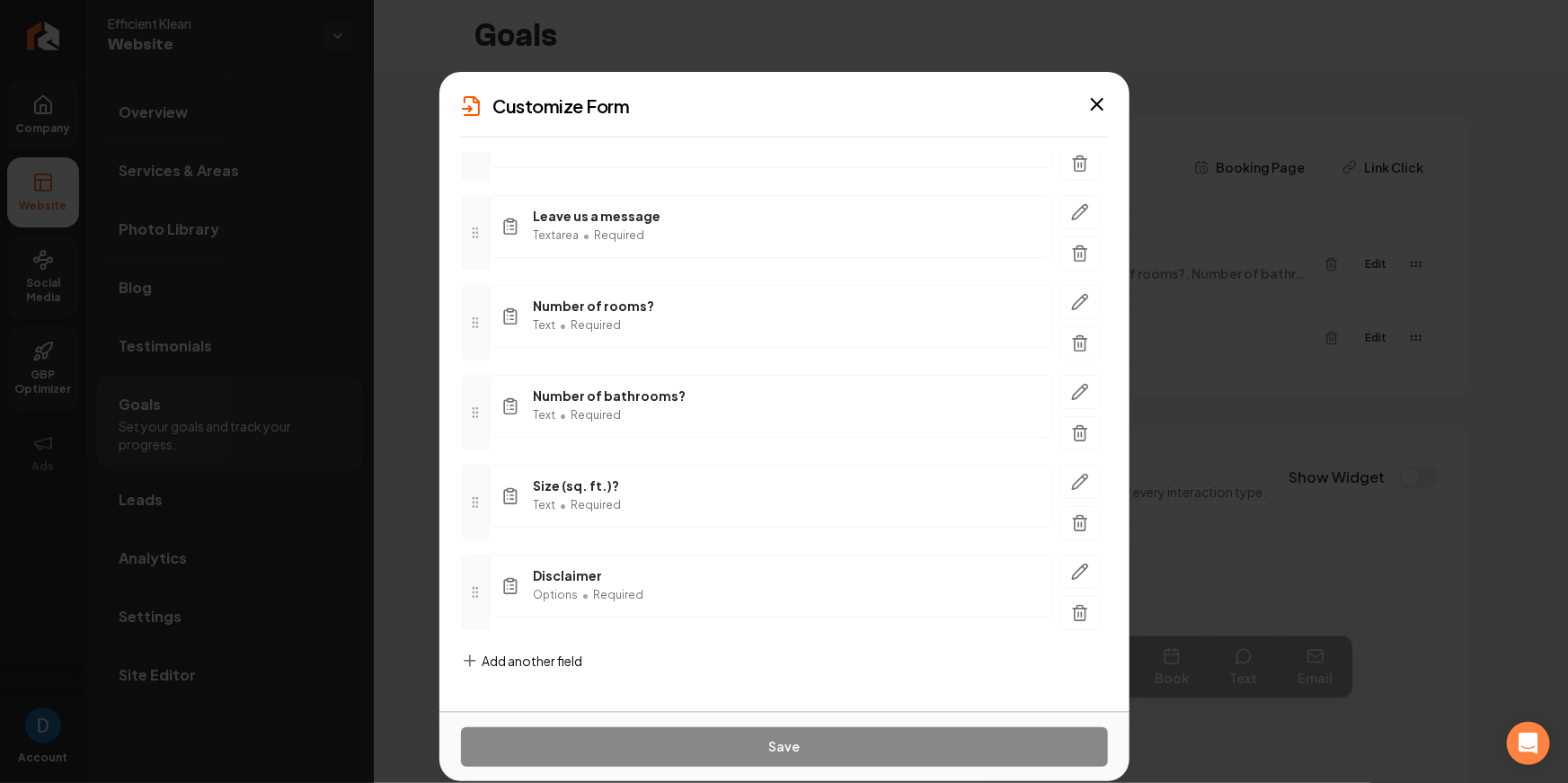
scroll to position [439, 0]
click at [1079, 297] on icon "button" at bounding box center [1080, 301] width 18 height 18
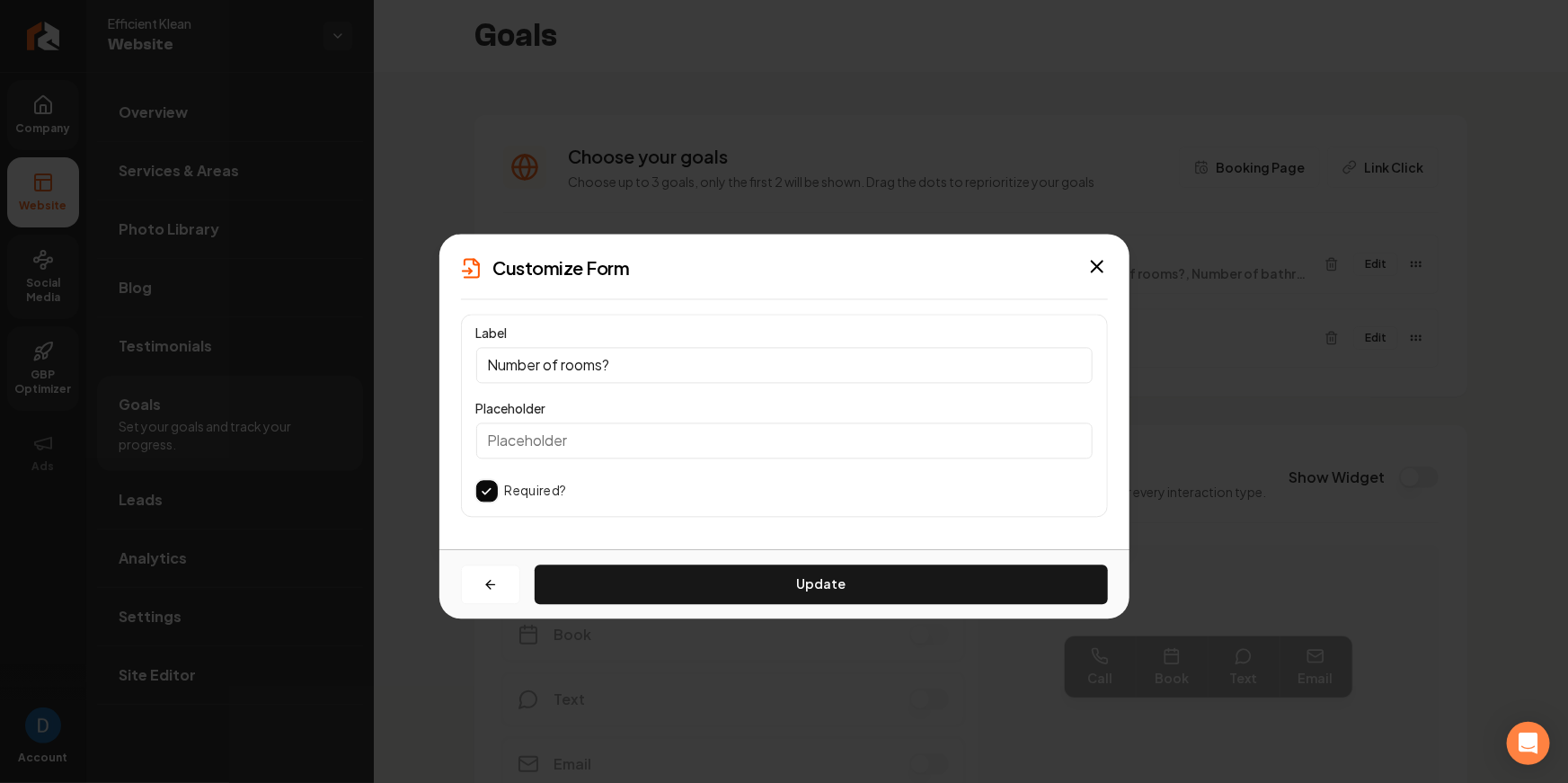
click at [560, 367] on input "Number of rooms?" at bounding box center [784, 365] width 616 height 36
type input "Number of bedrooms?"
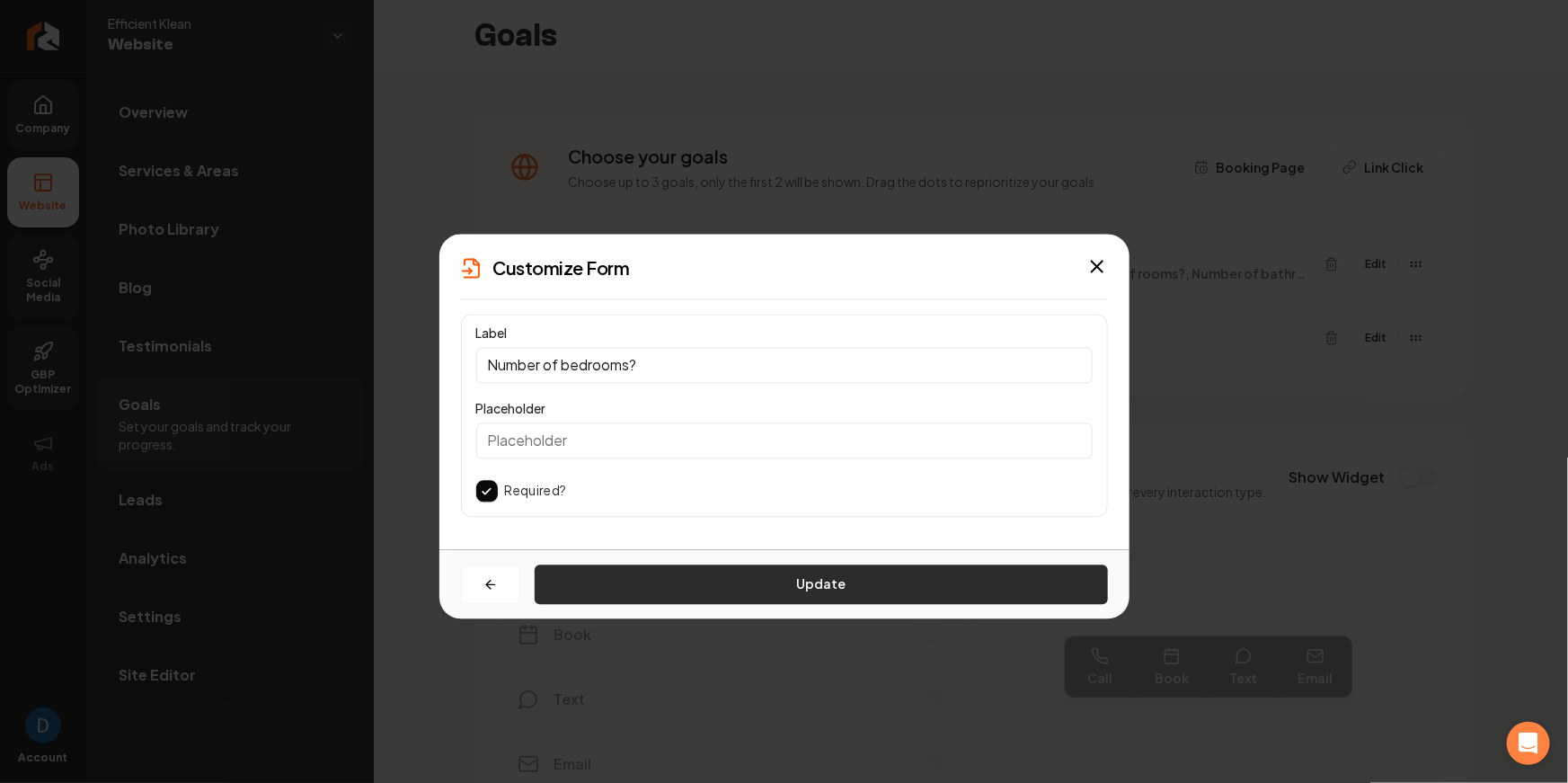
click at [789, 569] on button "Update" at bounding box center [822, 584] width 573 height 40
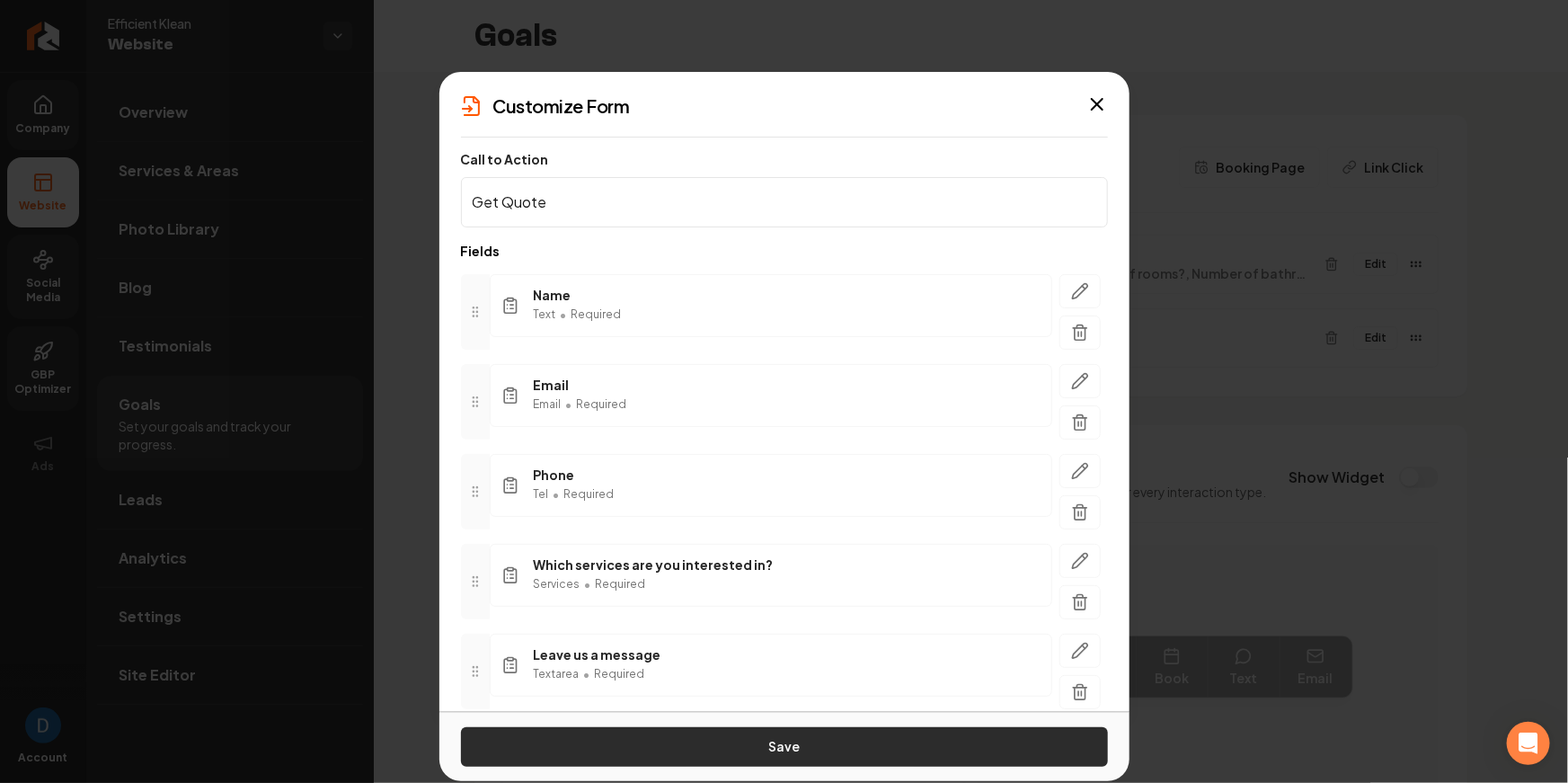
click at [798, 741] on button "Save" at bounding box center [784, 747] width 647 height 40
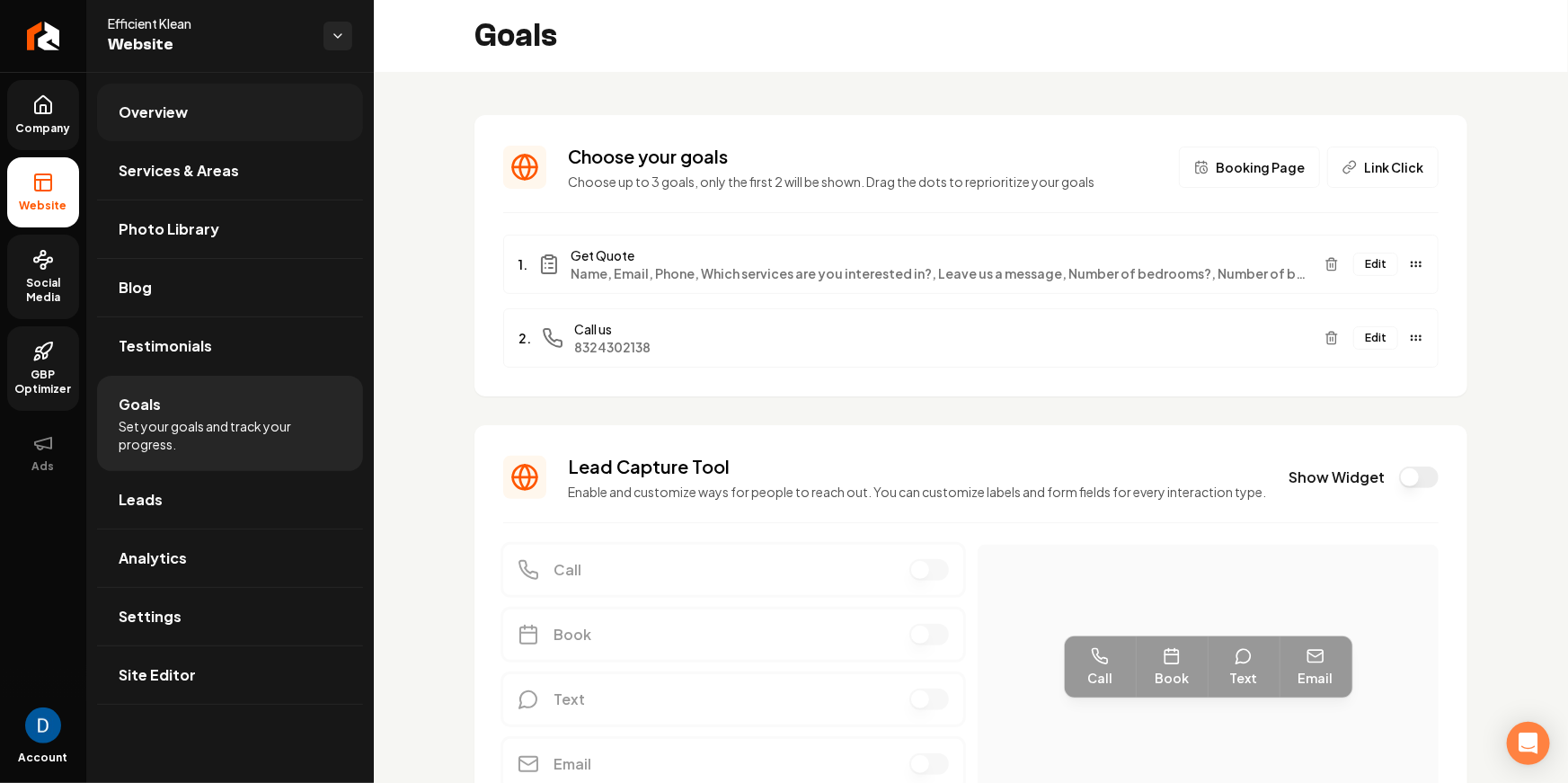
click at [221, 122] on link "Overview" at bounding box center [230, 112] width 266 height 58
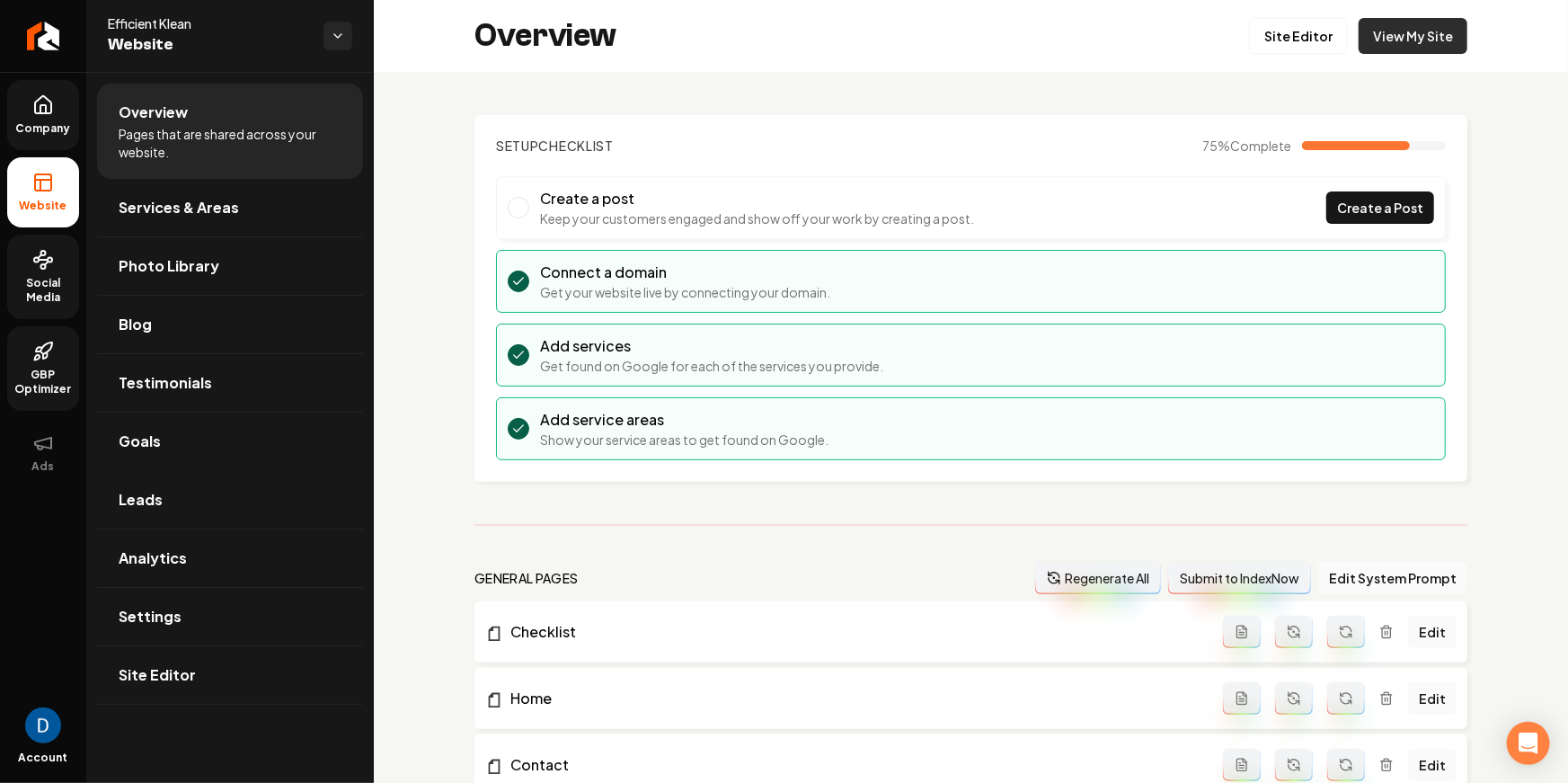
click at [1403, 40] on link "View My Site" at bounding box center [1413, 36] width 108 height 36
